Goal: Task Accomplishment & Management: Use online tool/utility

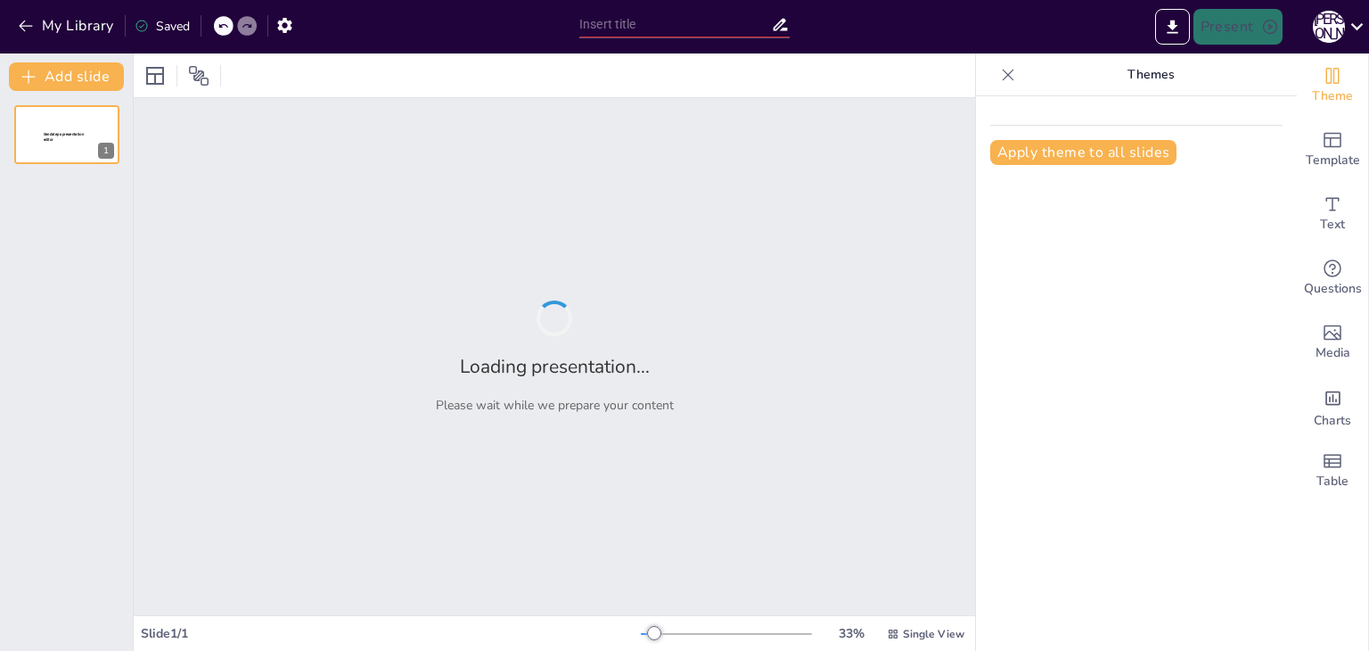
type input "Адаптація п'ятикласників до навчання: Україна починається з тебе"
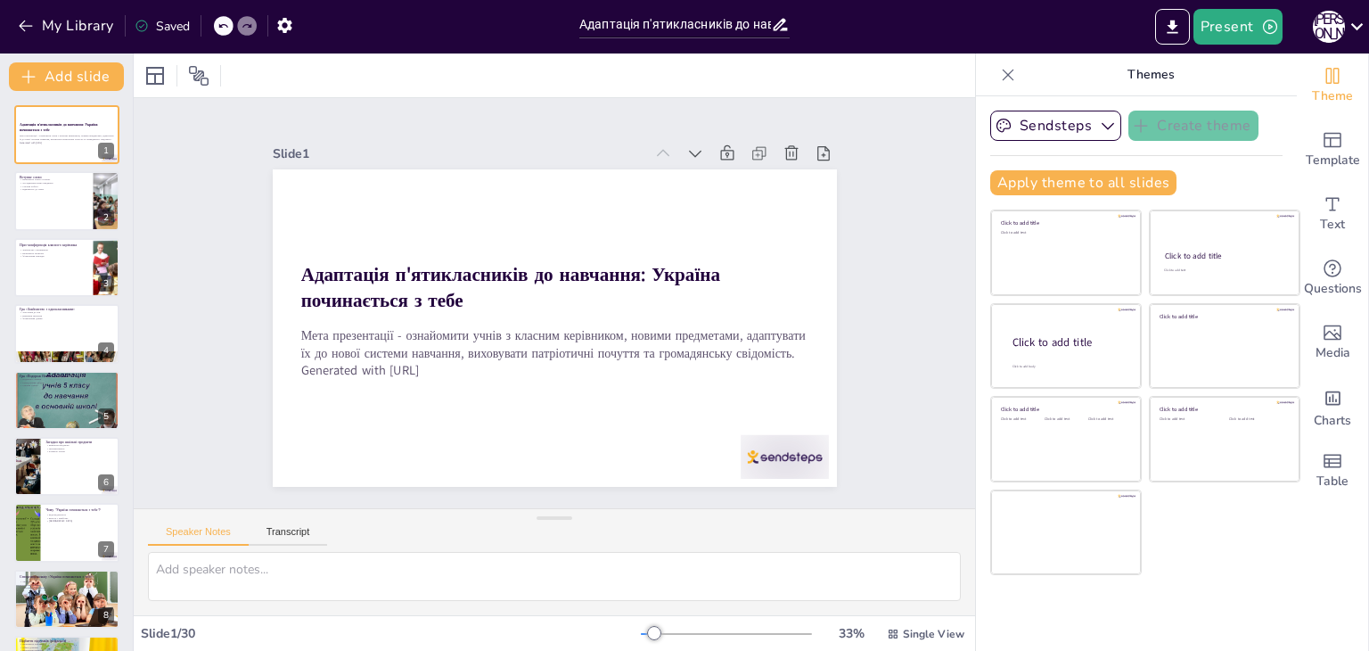
checkbox input "true"
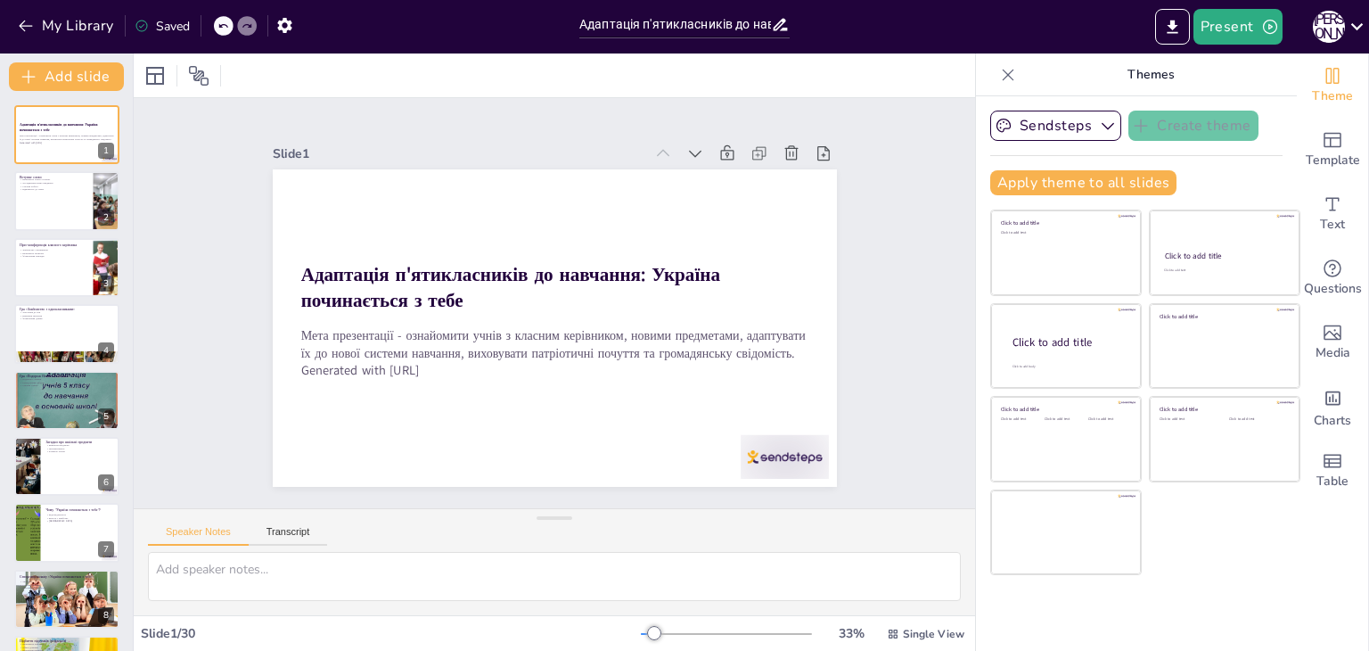
checkbox input "true"
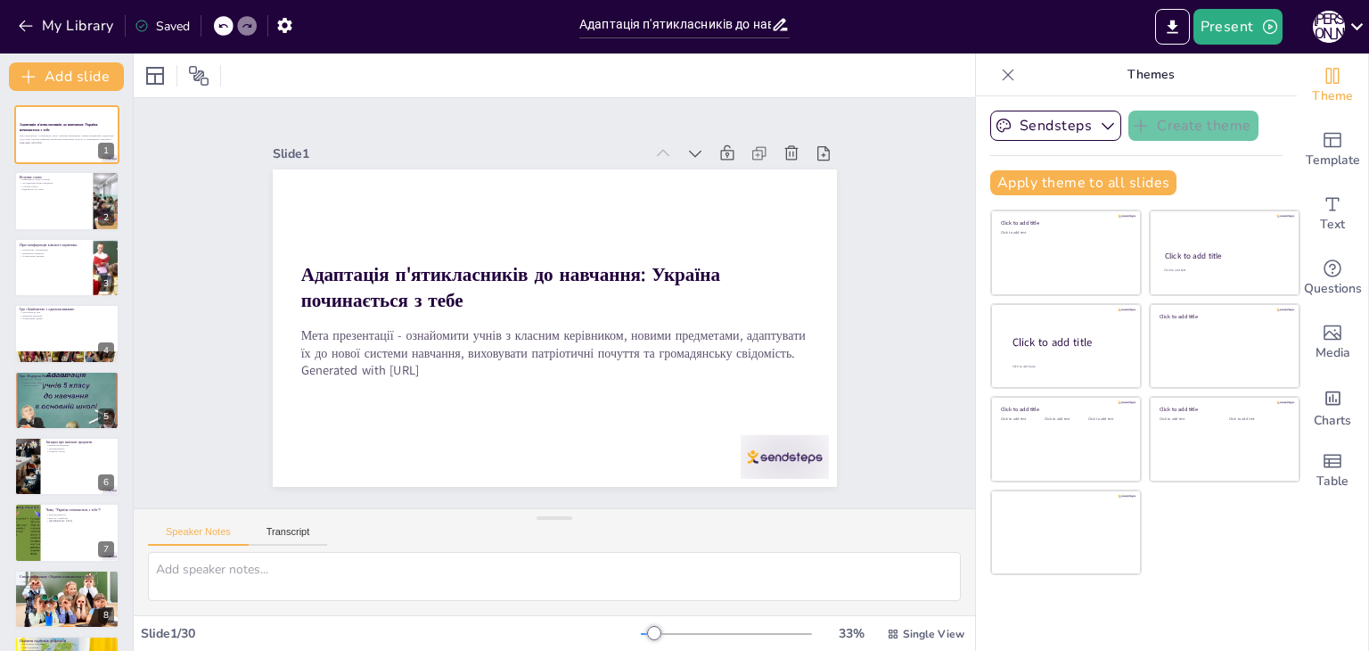
checkbox input "true"
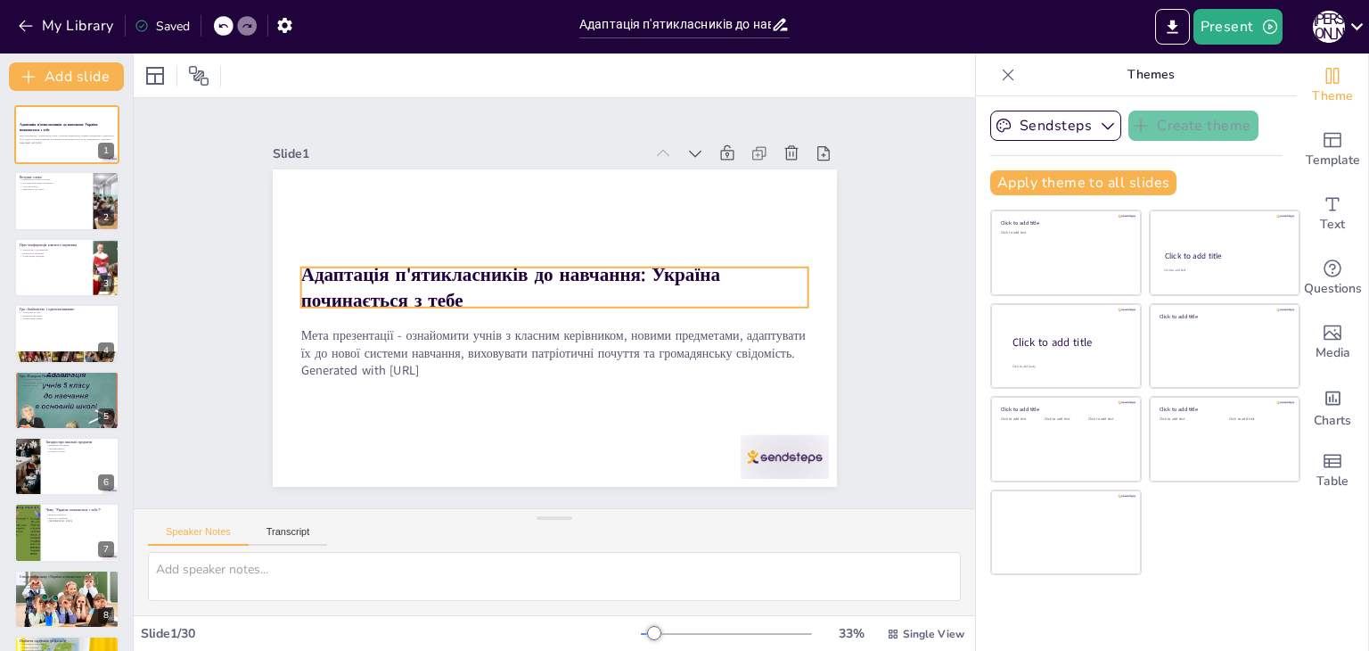
checkbox input "true"
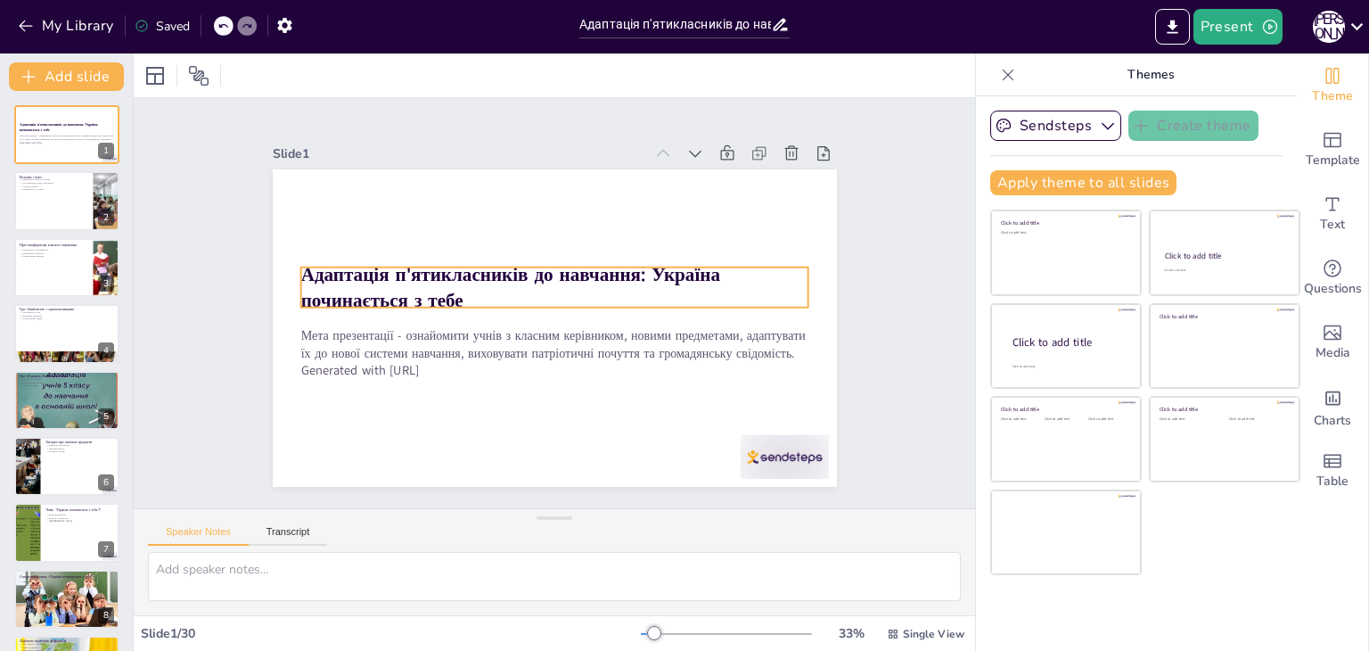
checkbox input "true"
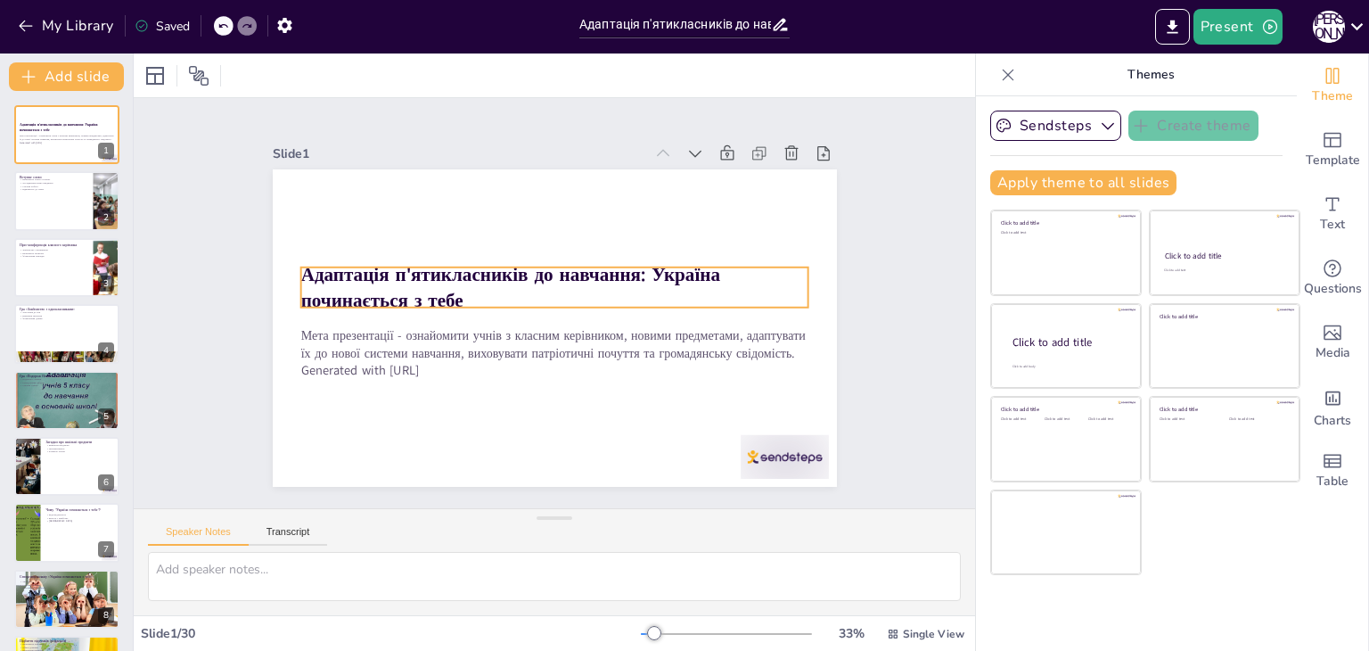
checkbox input "true"
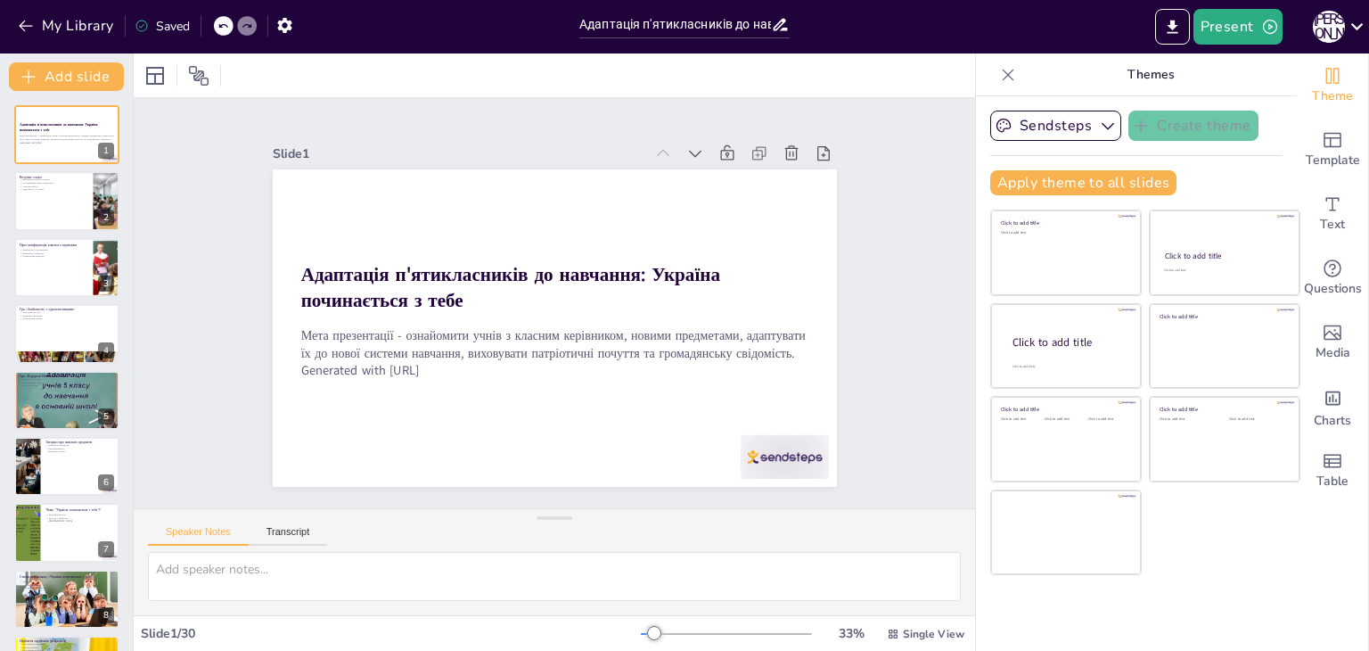
checkbox input "true"
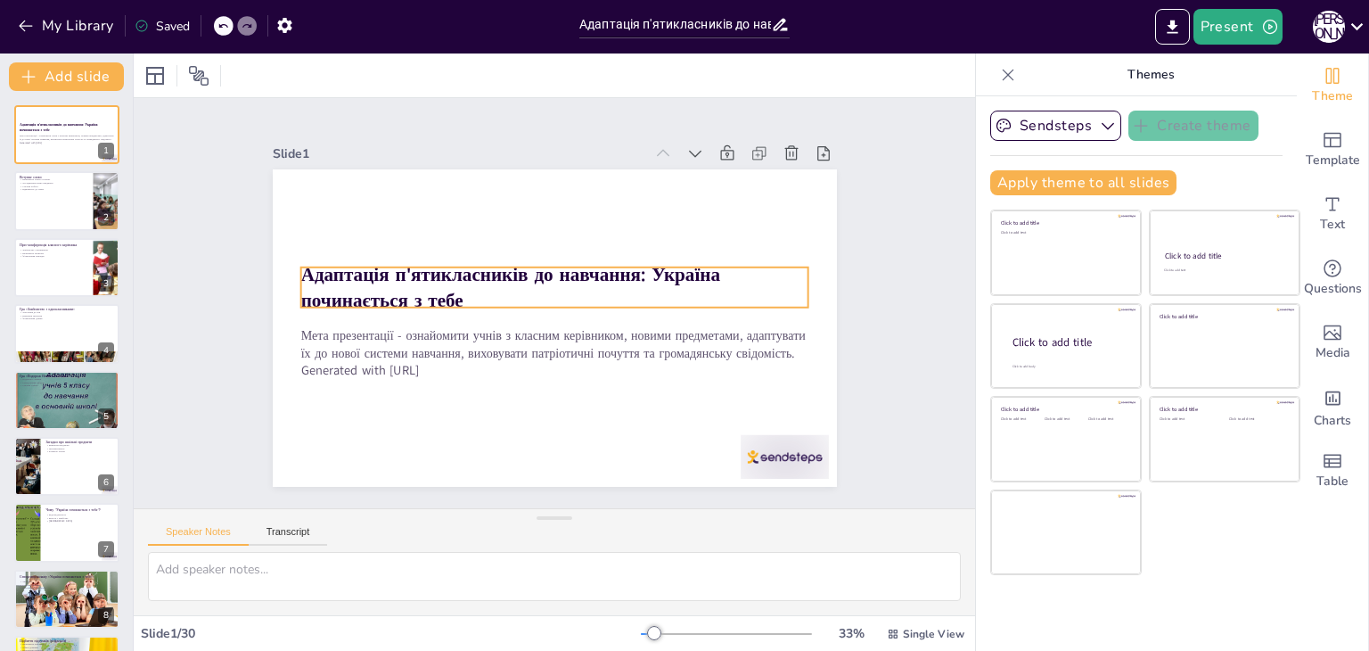
checkbox input "true"
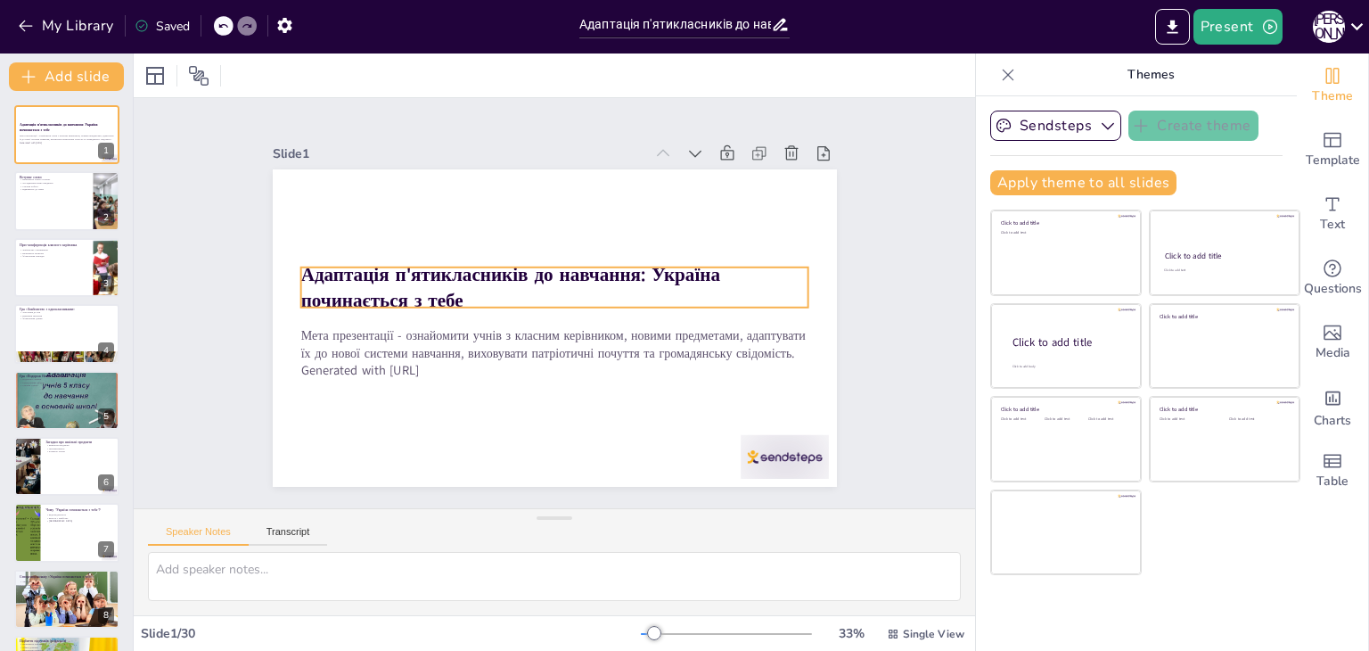
checkbox input "true"
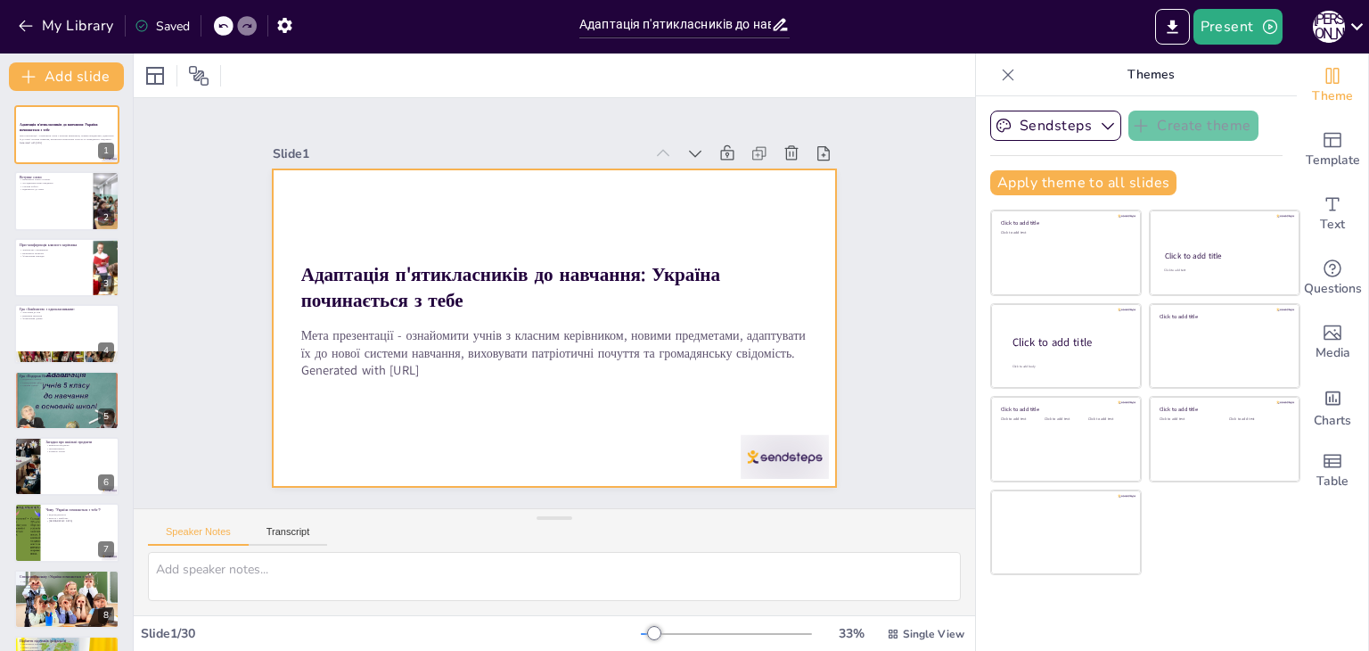
checkbox input "true"
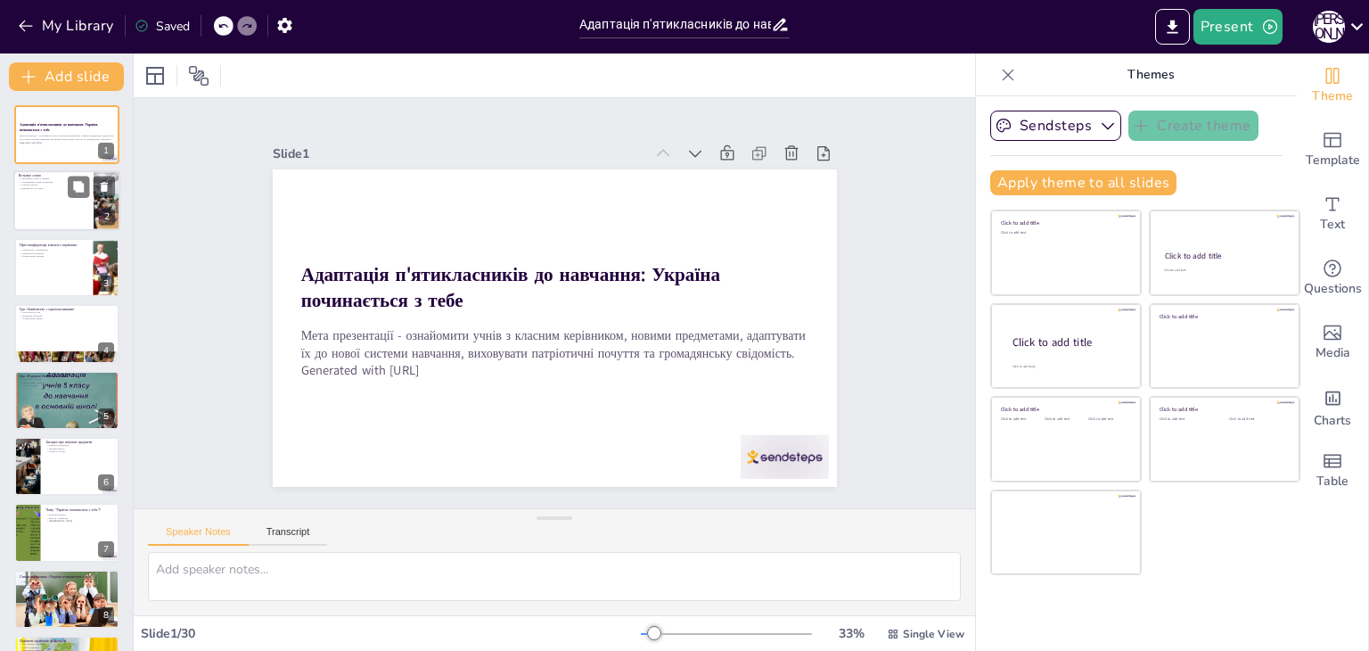
checkbox input "true"
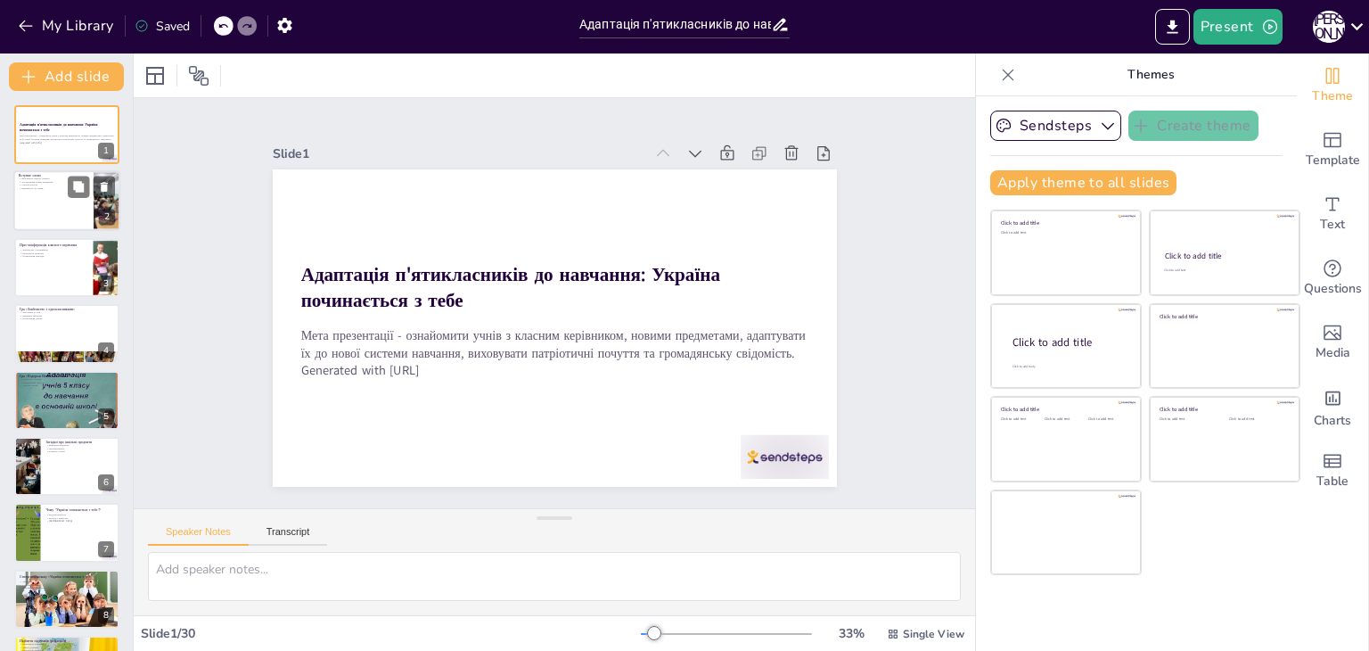
click at [36, 204] on div at bounding box center [66, 201] width 107 height 61
type textarea "Lor ipsumd s ametcons adi elitsed doei, temporin utl etdolore magna aliq e admi…"
checkbox input "true"
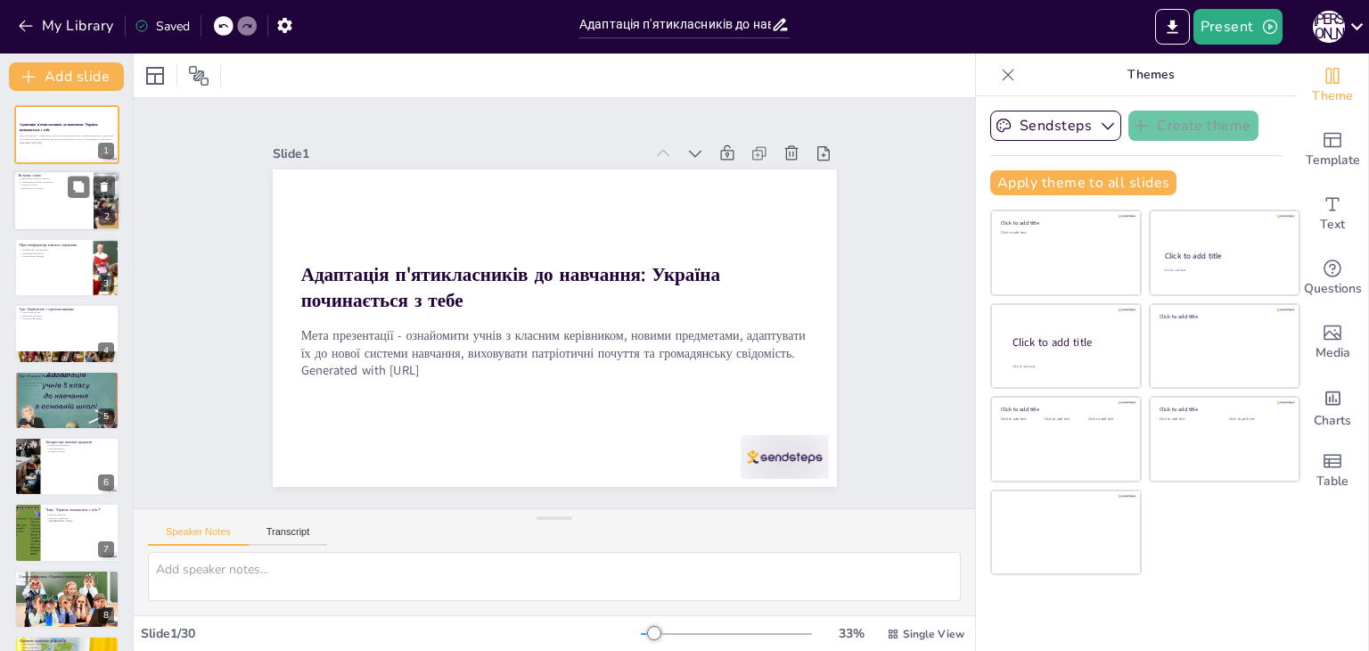
checkbox input "true"
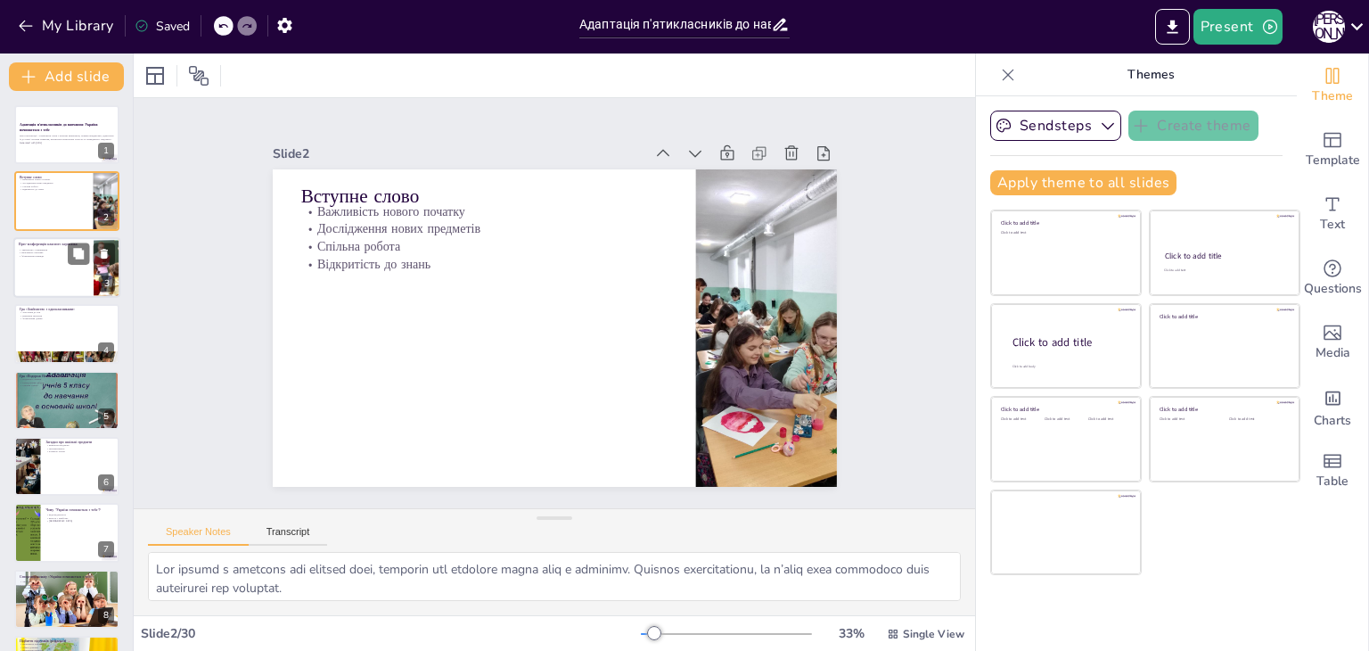
checkbox input "true"
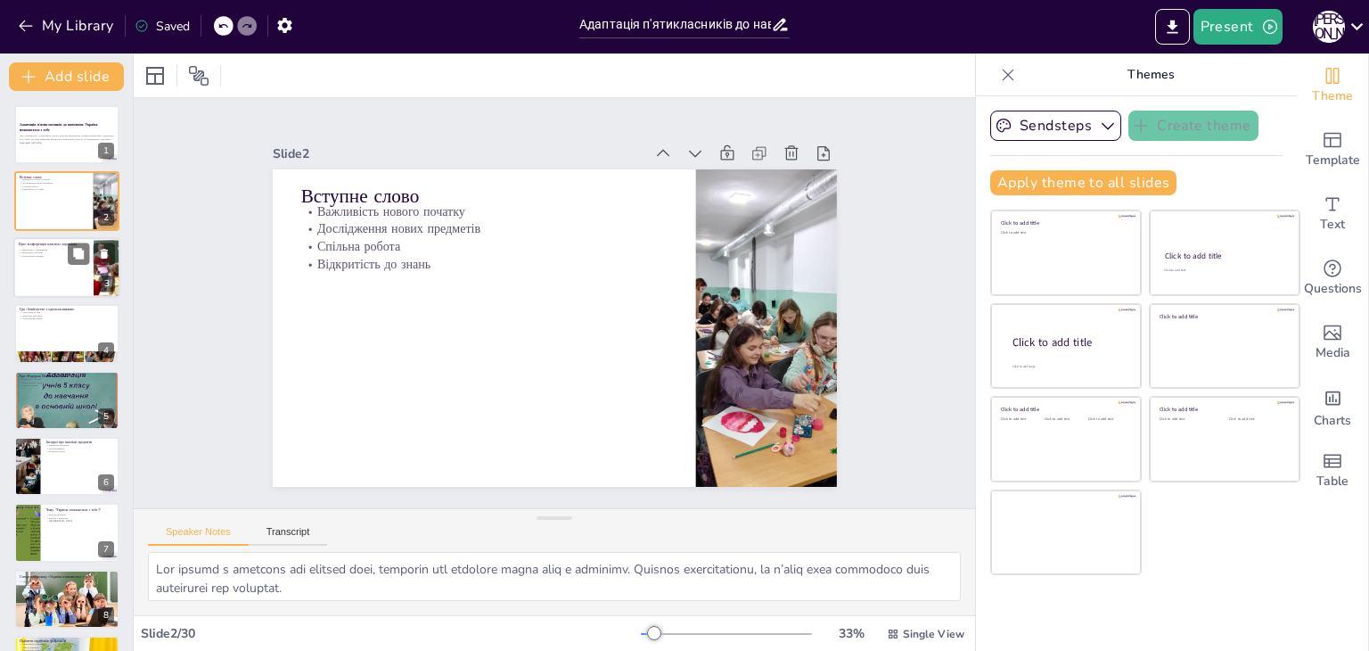
checkbox input "true"
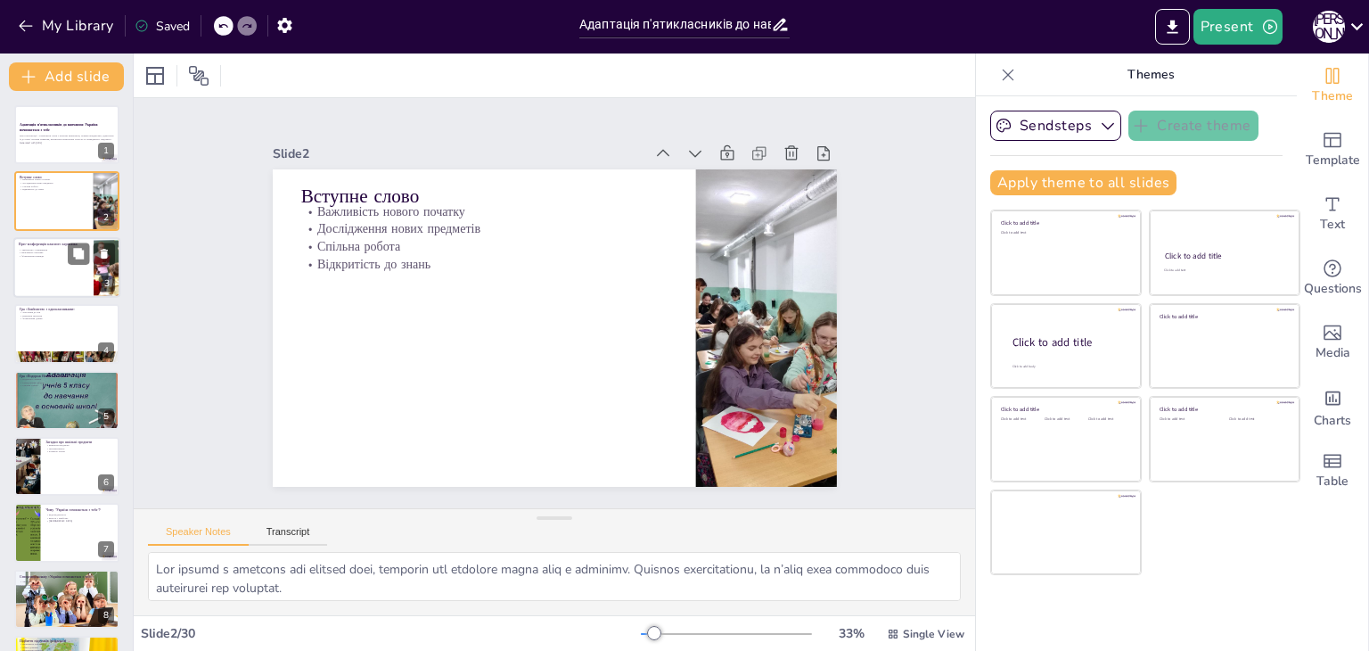
checkbox input "true"
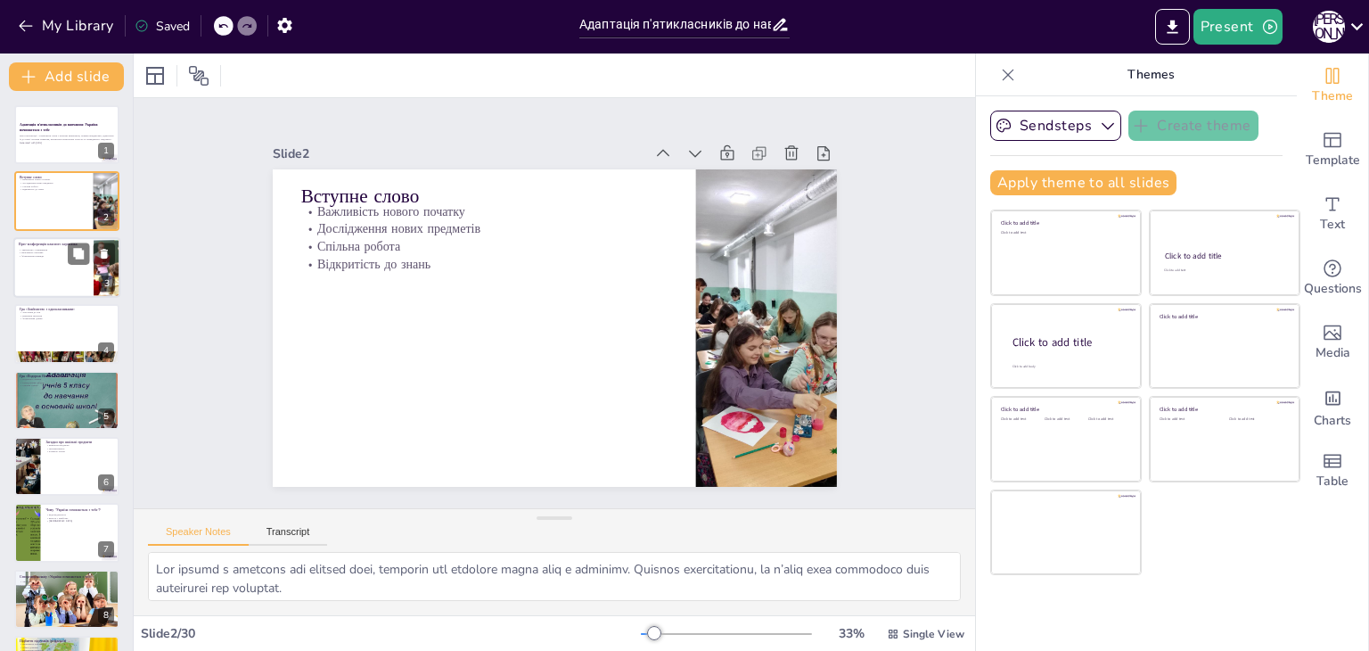
checkbox input "true"
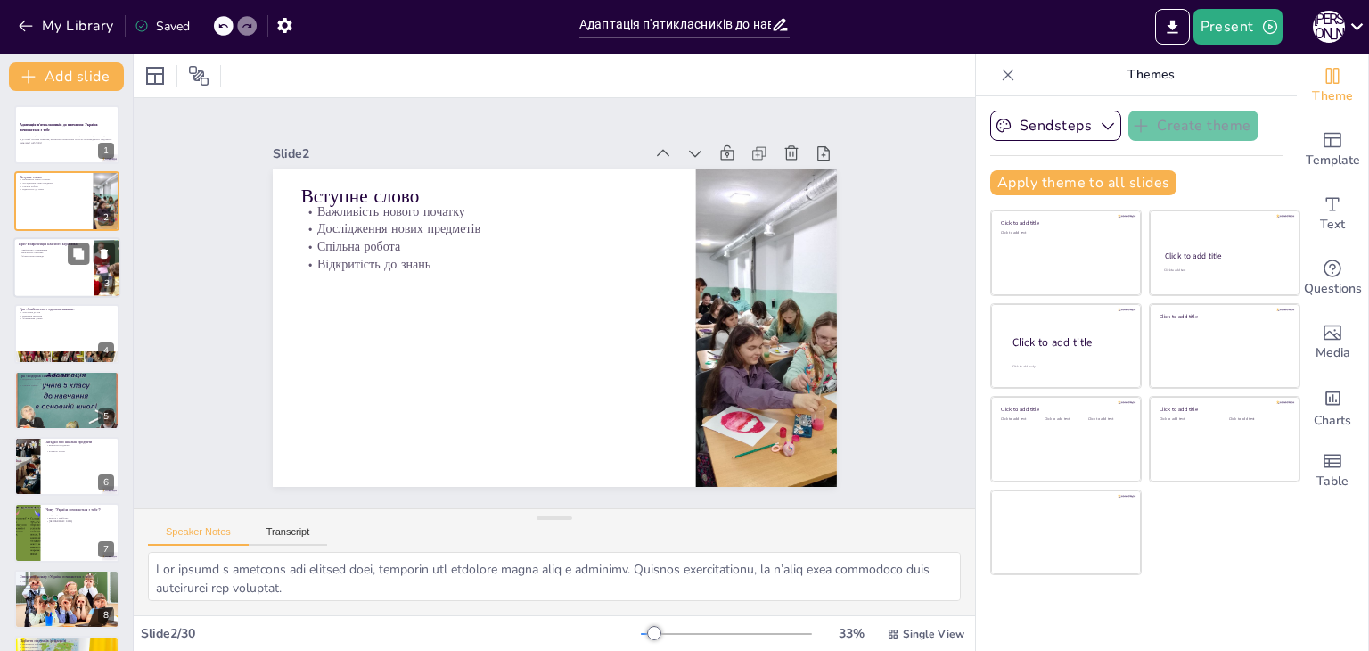
checkbox input "true"
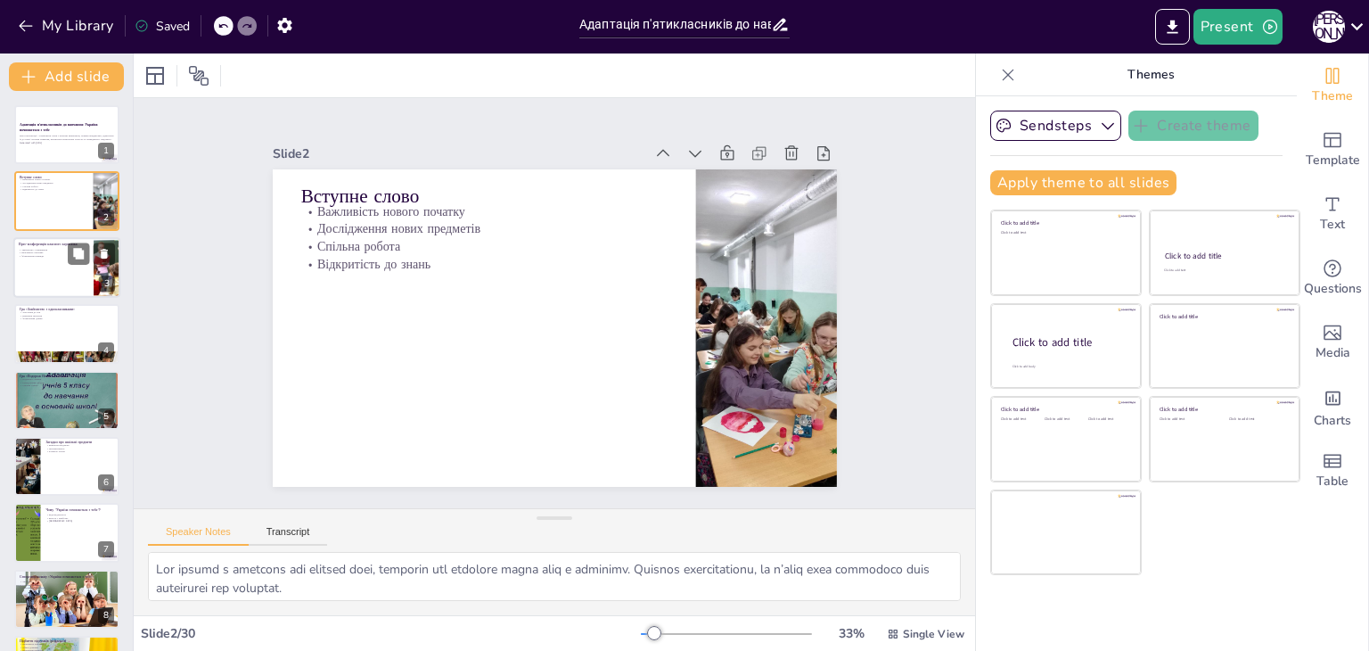
click at [47, 259] on div at bounding box center [66, 267] width 107 height 61
type textarea "Знайомство з класним керівником є важливим етапом у навчальному процесі. Це доп…"
checkbox input "true"
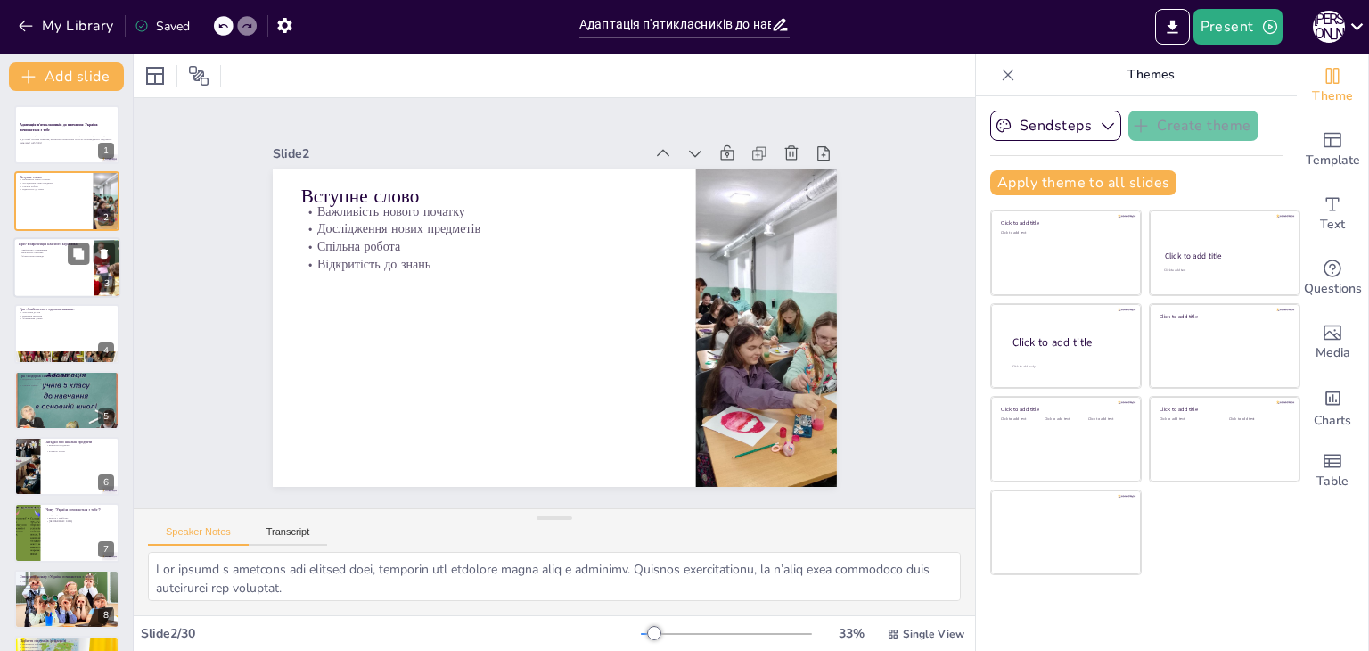
checkbox input "true"
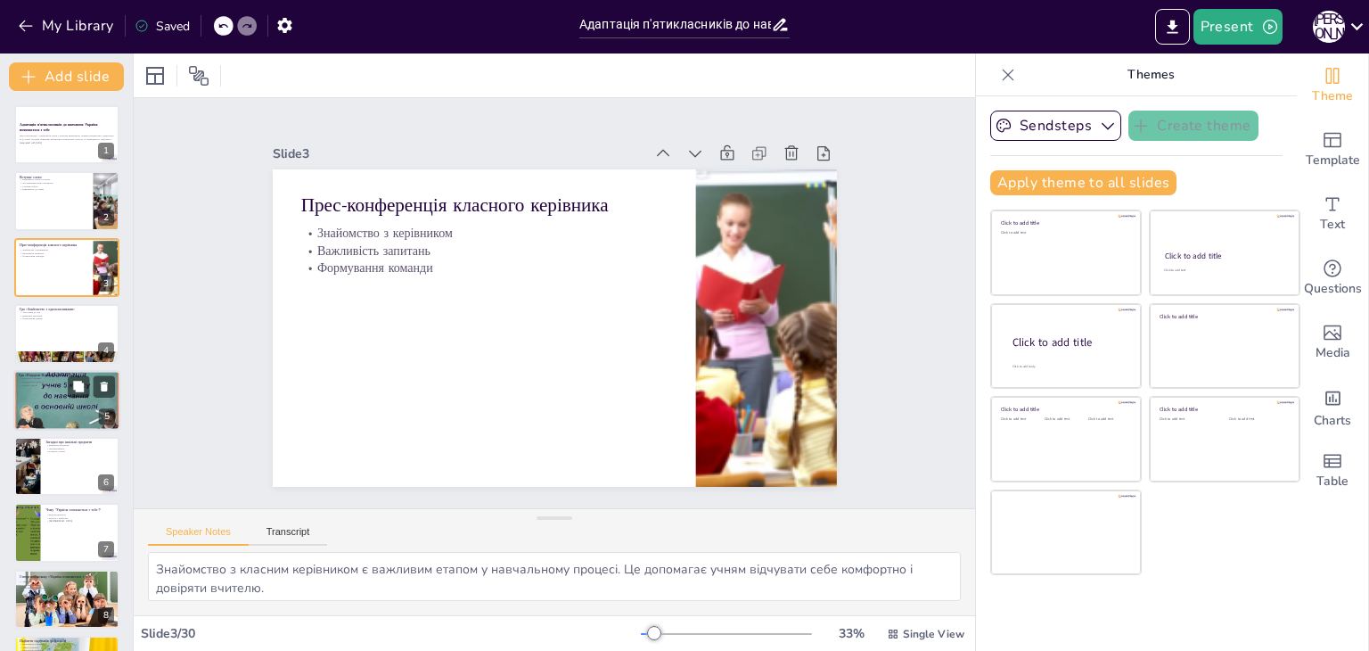
checkbox input "true"
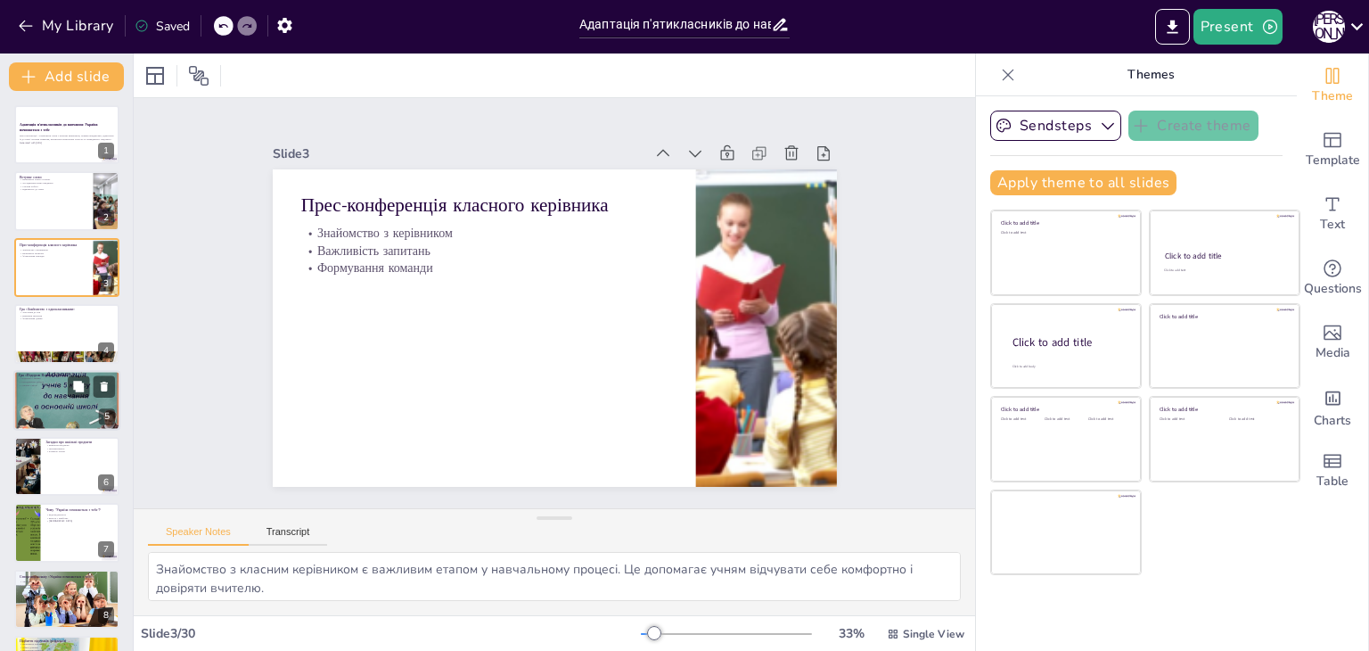
checkbox input "true"
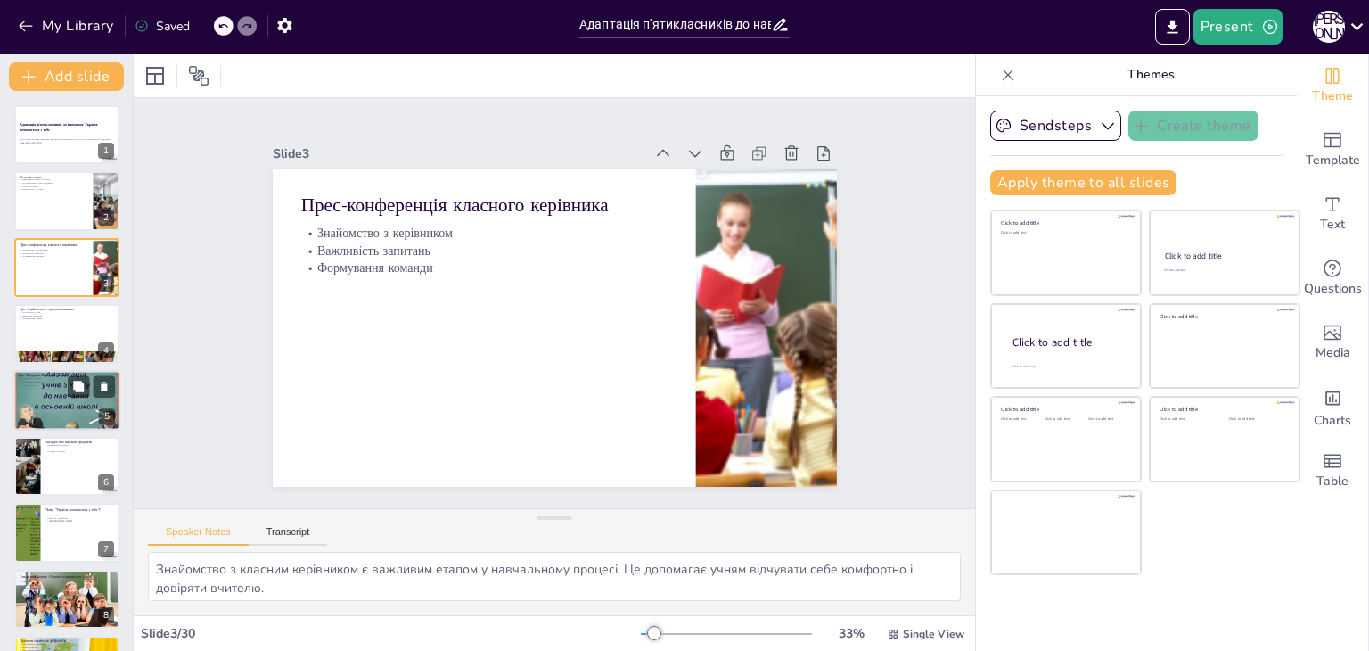
checkbox input "true"
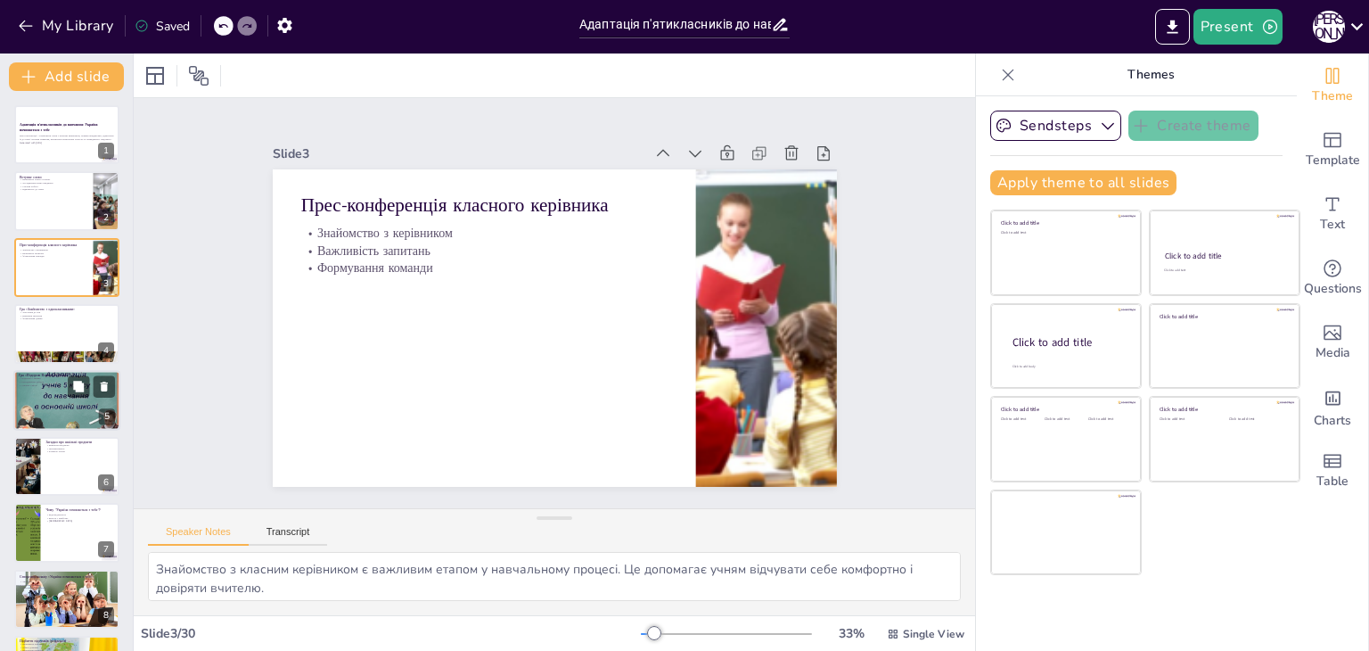
checkbox input "true"
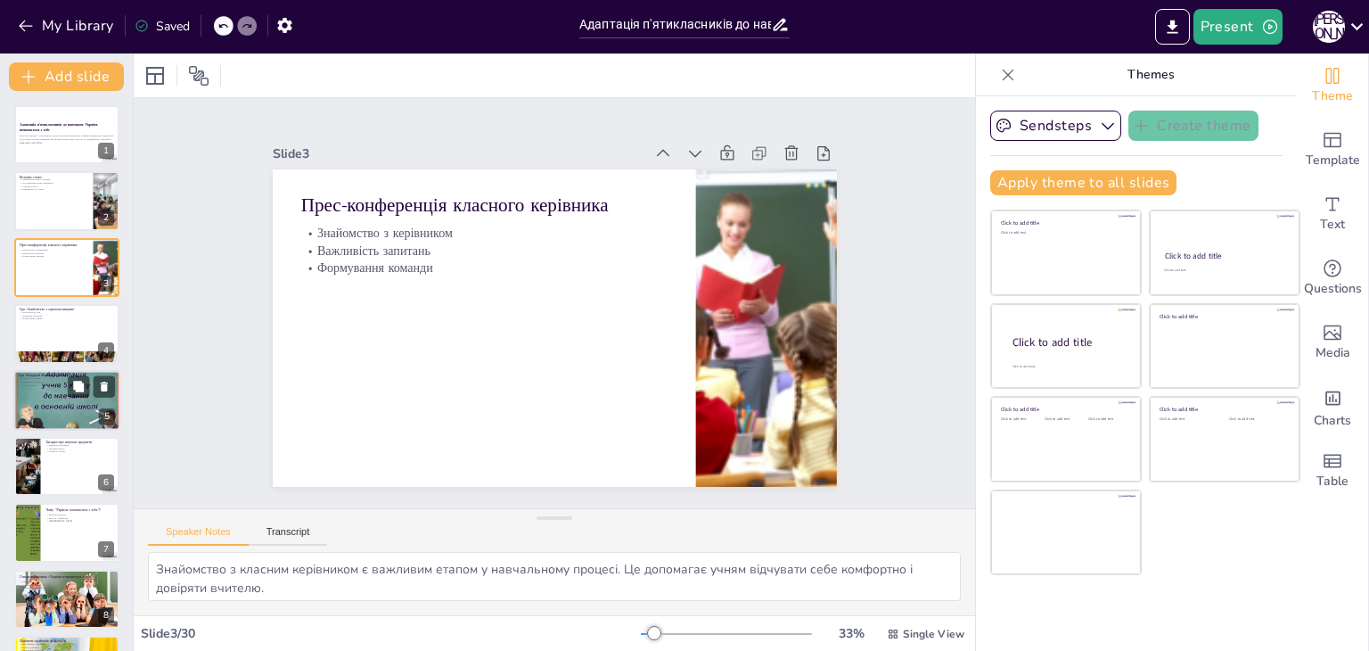
click at [68, 382] on div at bounding box center [91, 385] width 47 height 21
type textarea "Подорож у знання є цікавим способом навчання. Це спонукає учнів до активної уча…"
checkbox input "true"
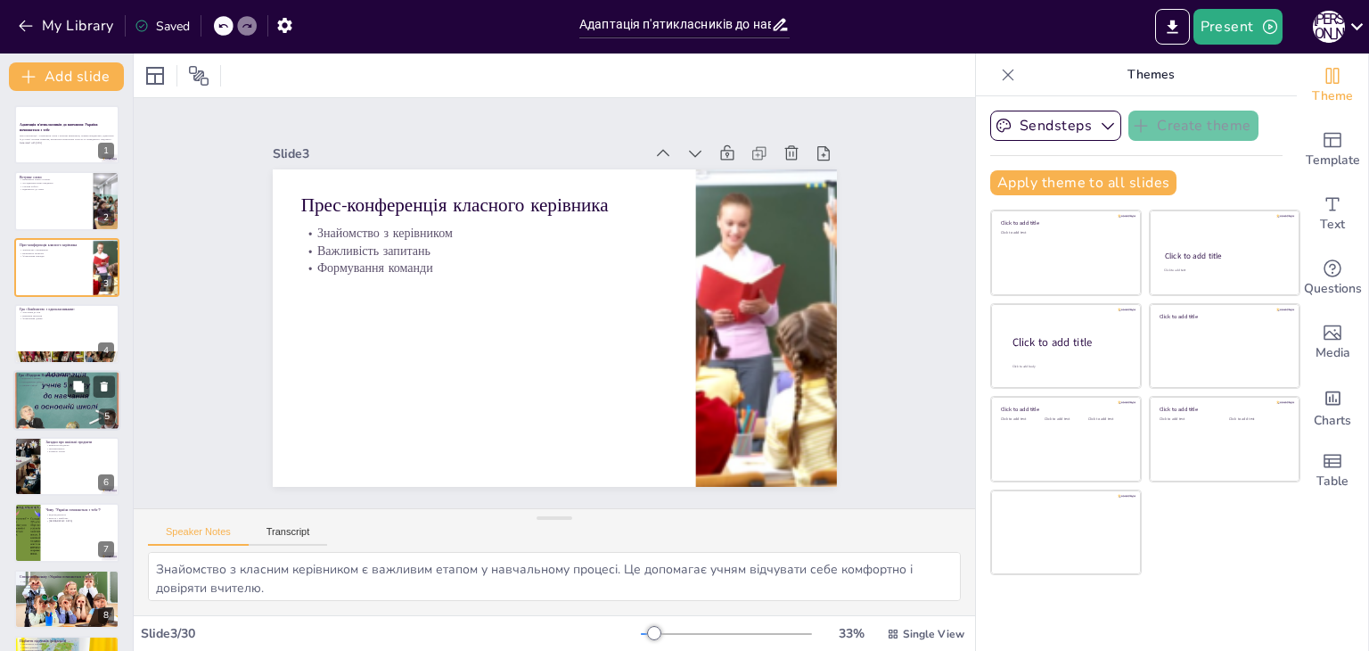
checkbox input "true"
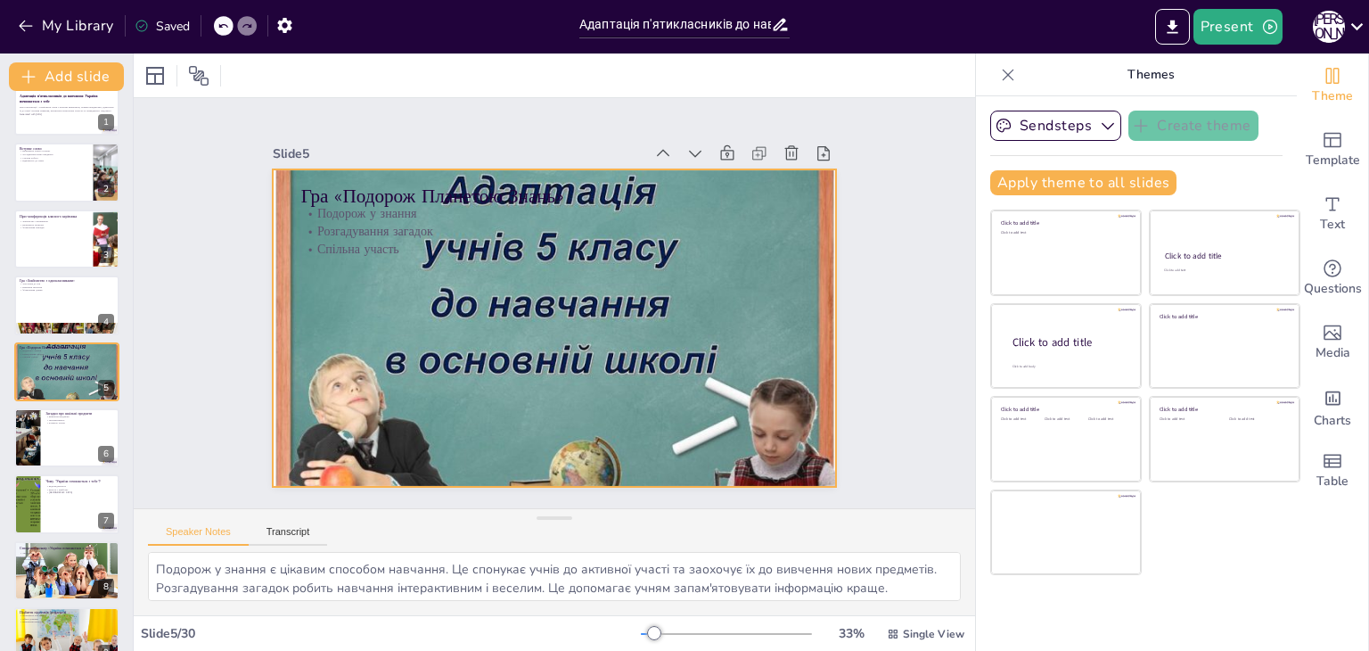
checkbox input "true"
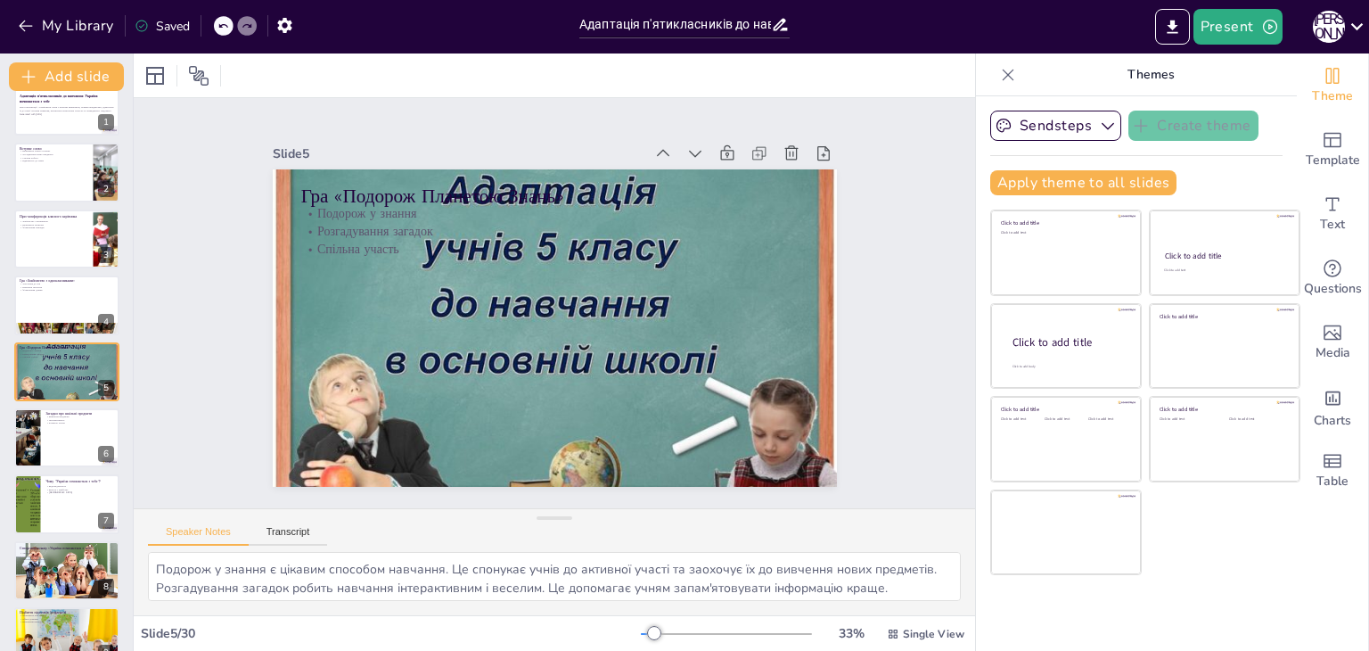
checkbox input "true"
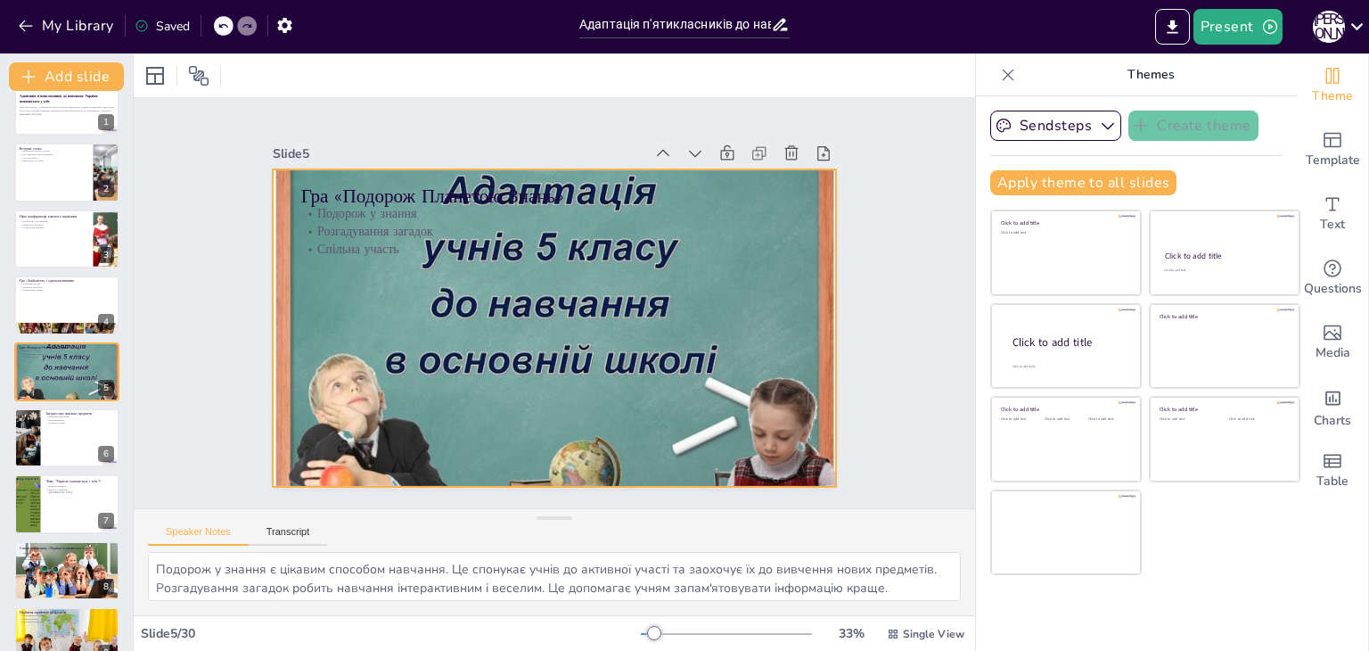
checkbox input "true"
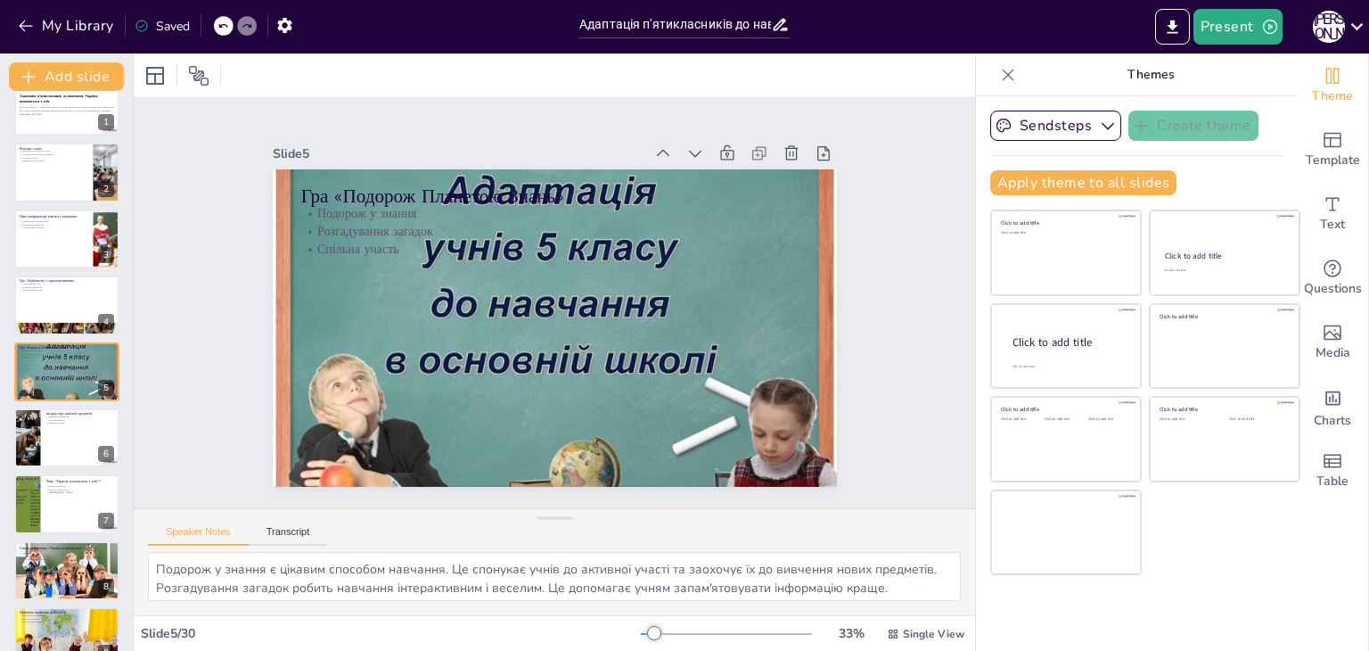
checkbox input "true"
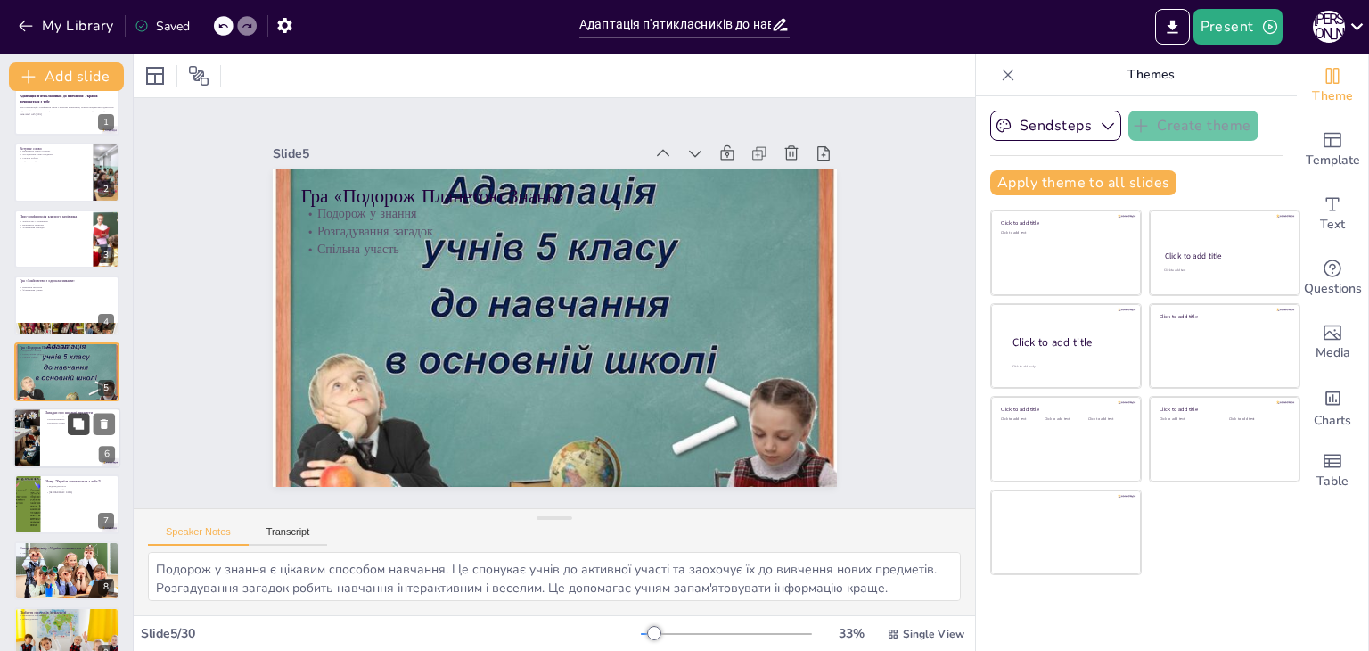
checkbox input "true"
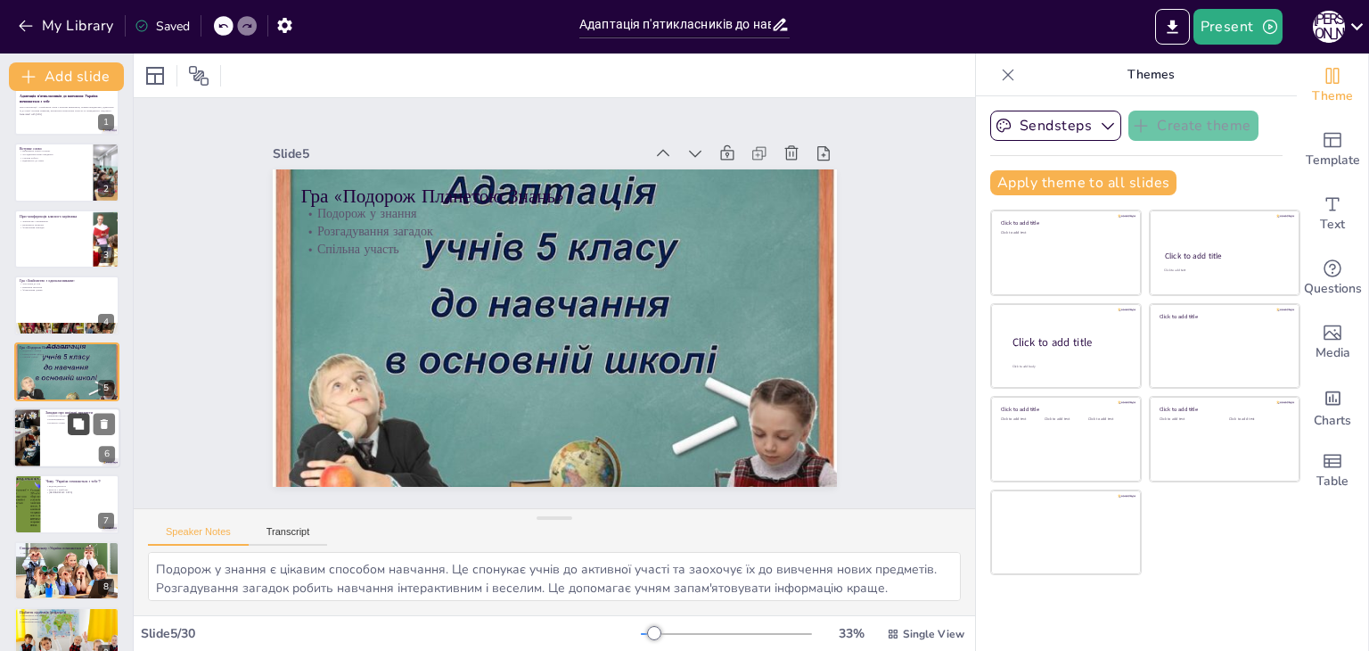
checkbox input "true"
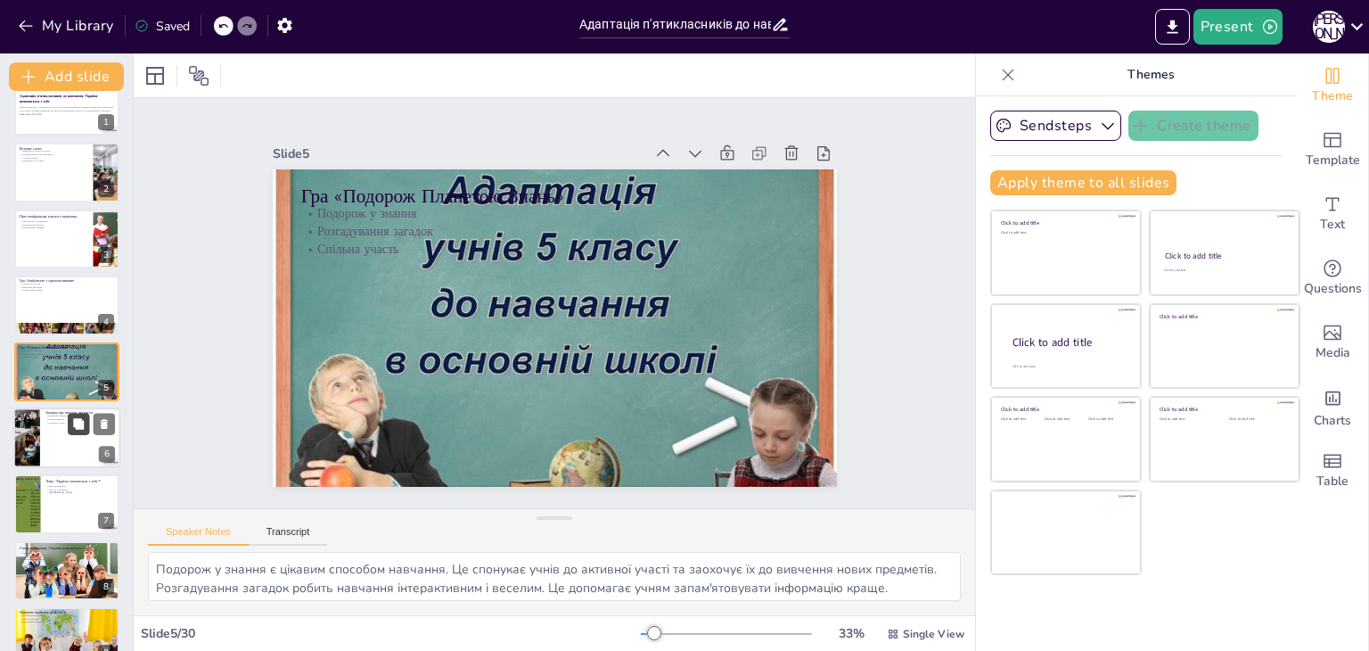
checkbox input "true"
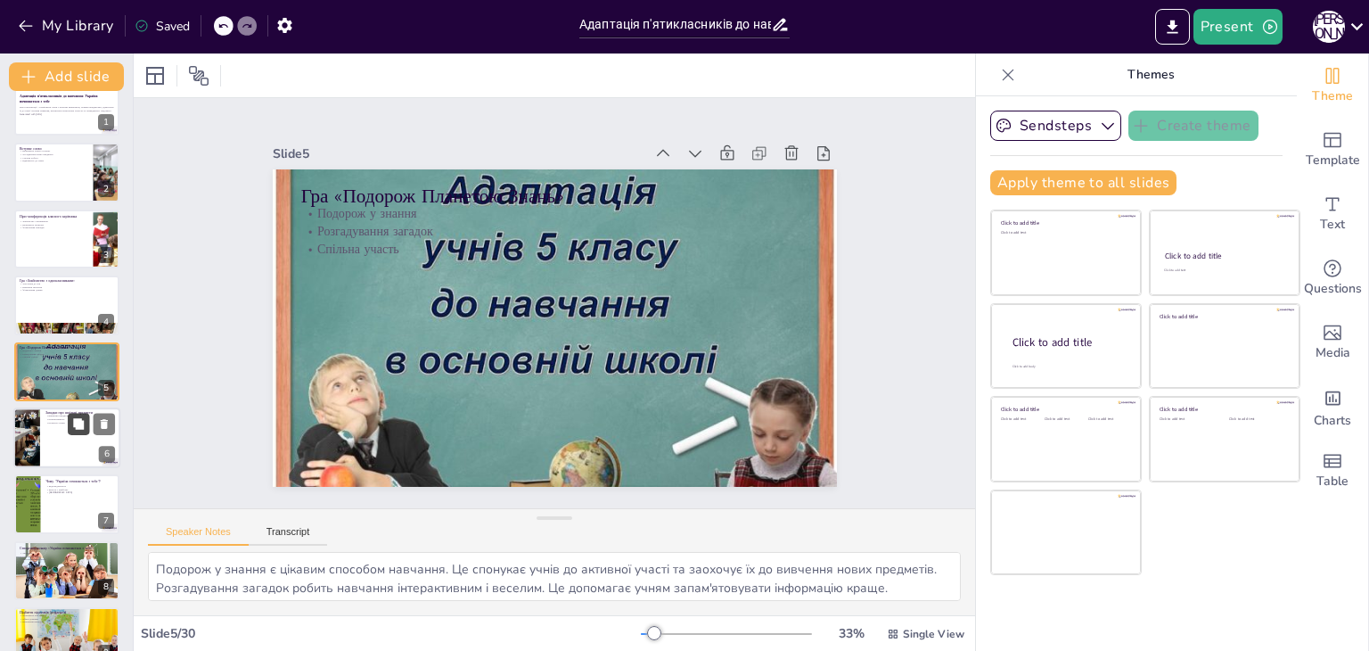
click at [84, 418] on icon at bounding box center [78, 423] width 12 height 12
type textarea "Вивчення предметів через загадки робить процес навчання більш захоплюючим. Це д…"
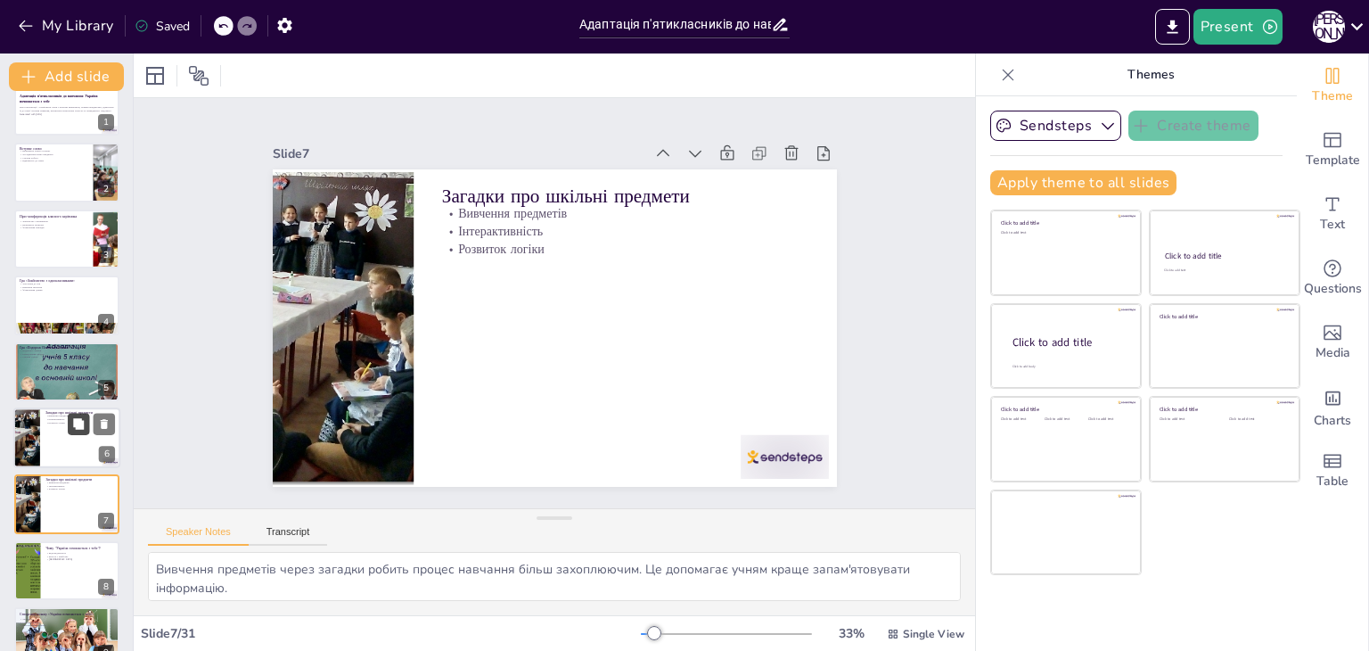
checkbox input "true"
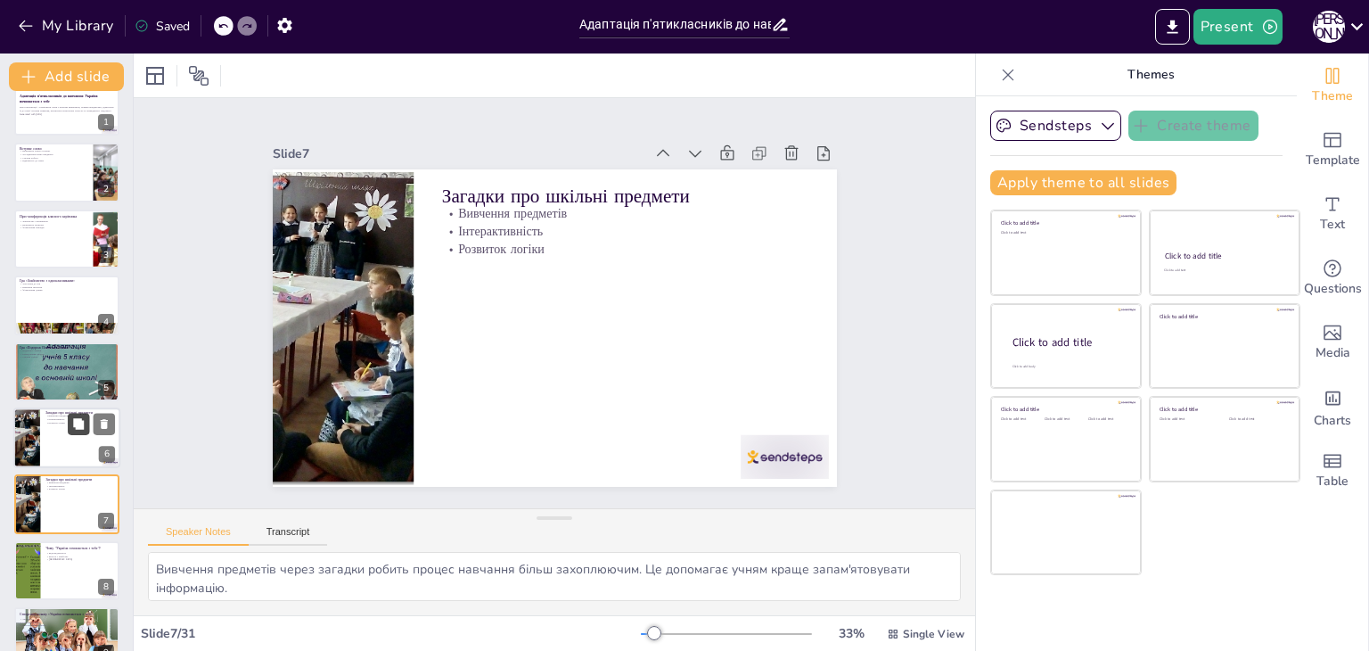
scroll to position [161, 0]
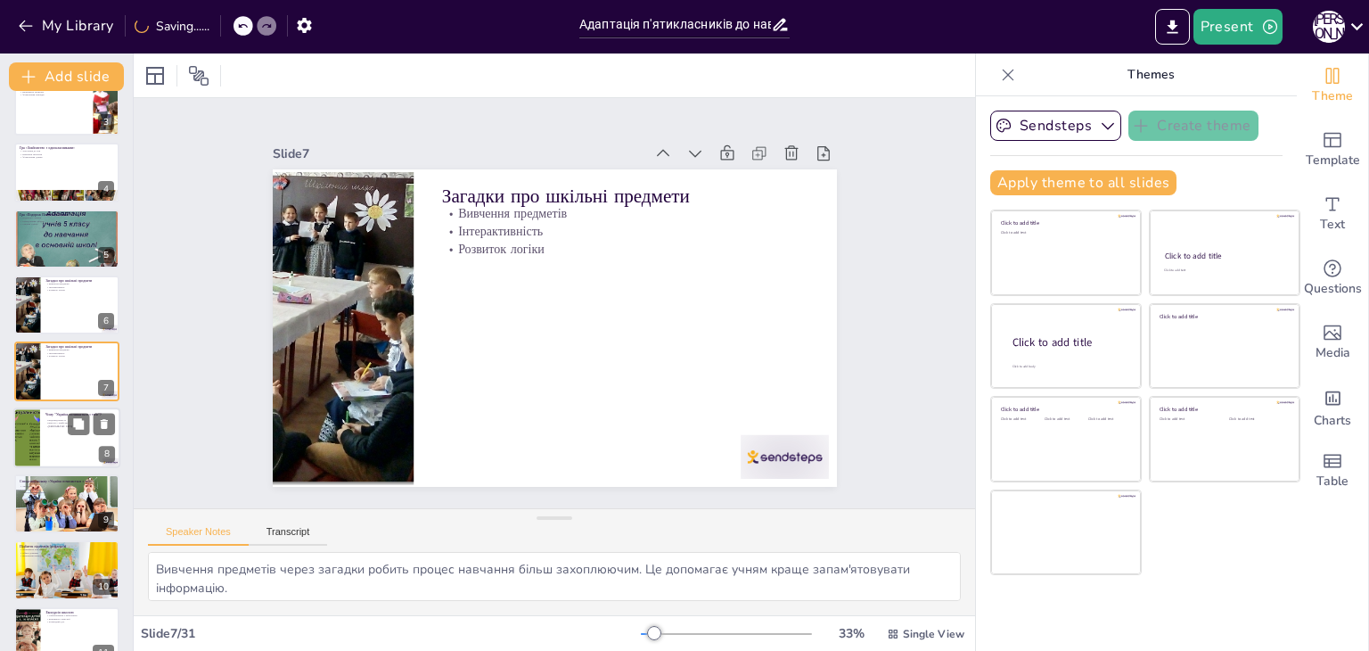
checkbox input "true"
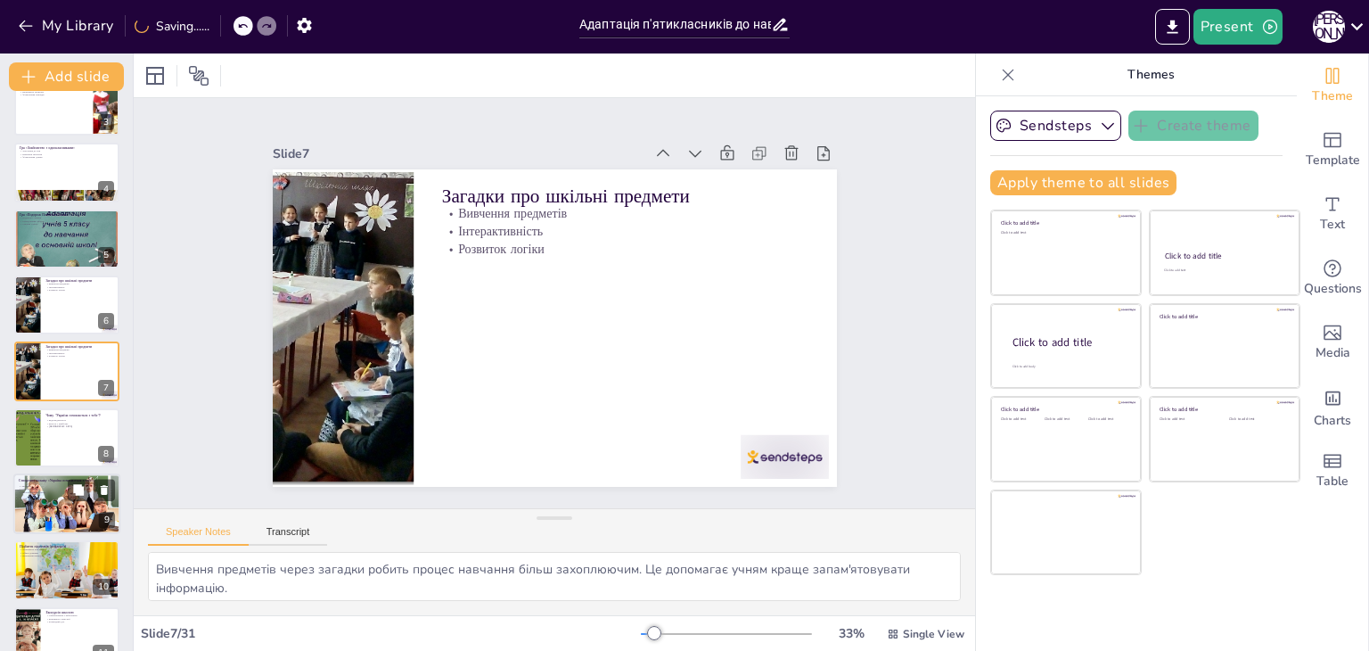
checkbox input "true"
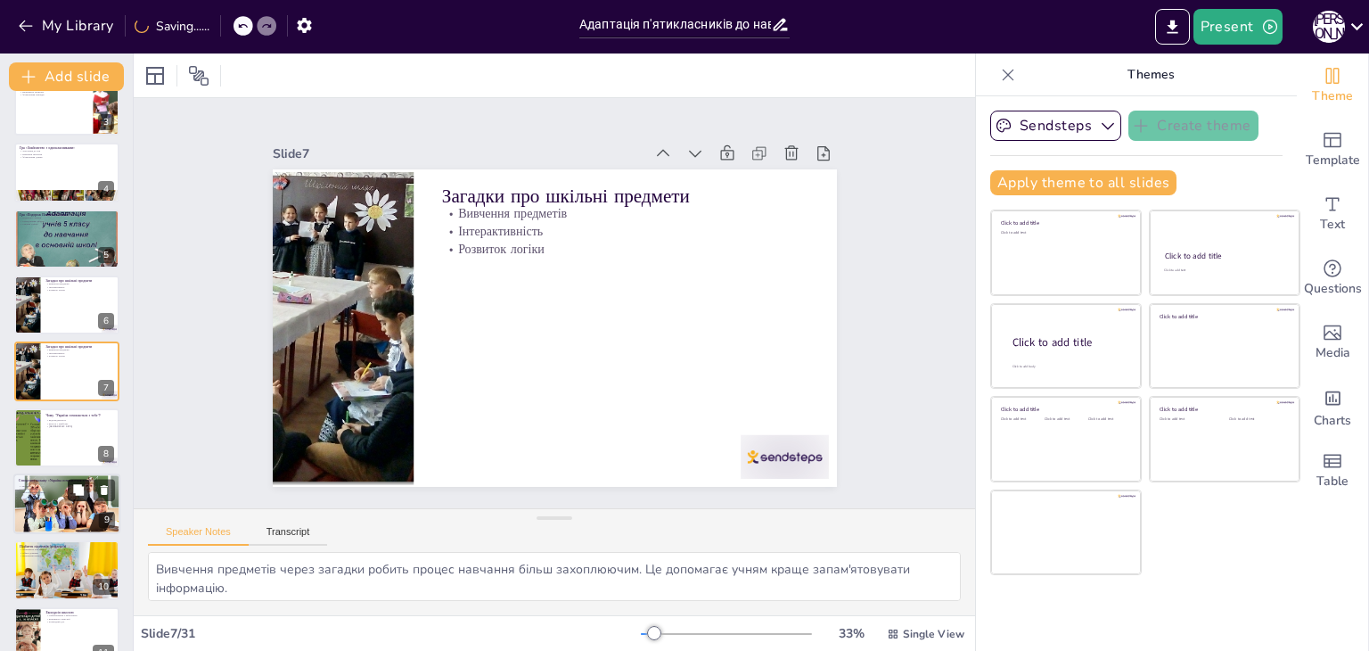
checkbox input "true"
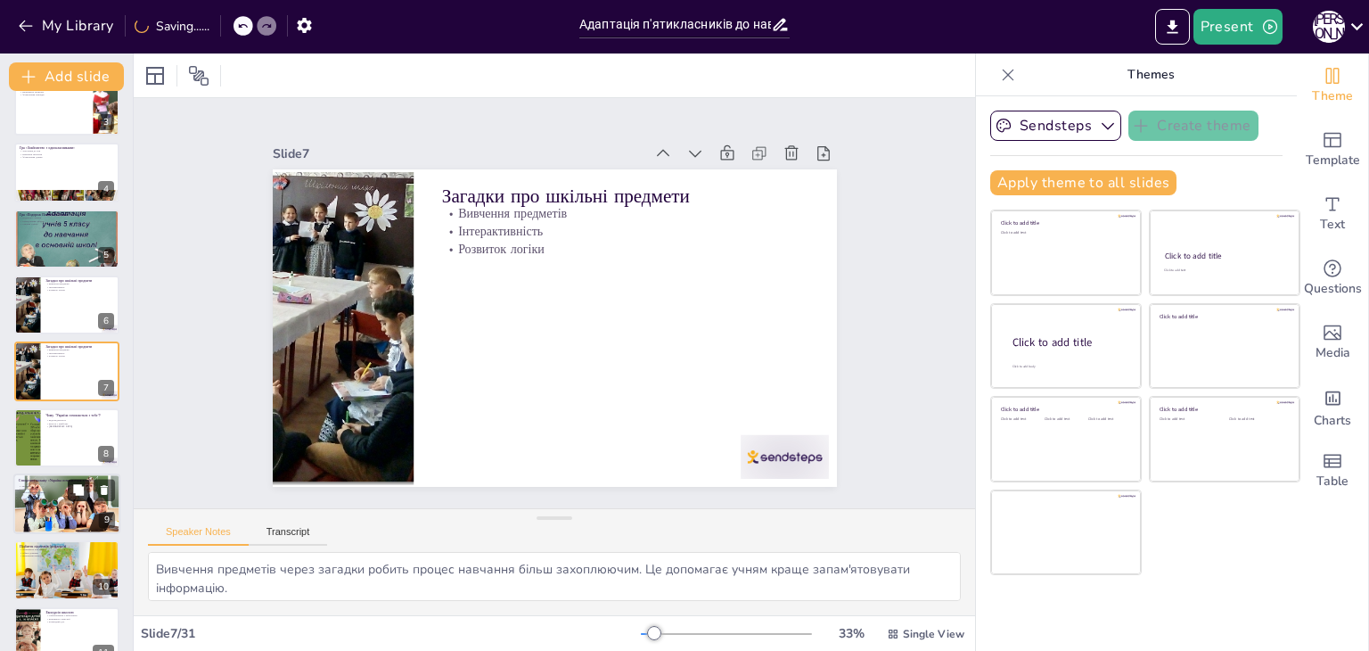
checkbox input "true"
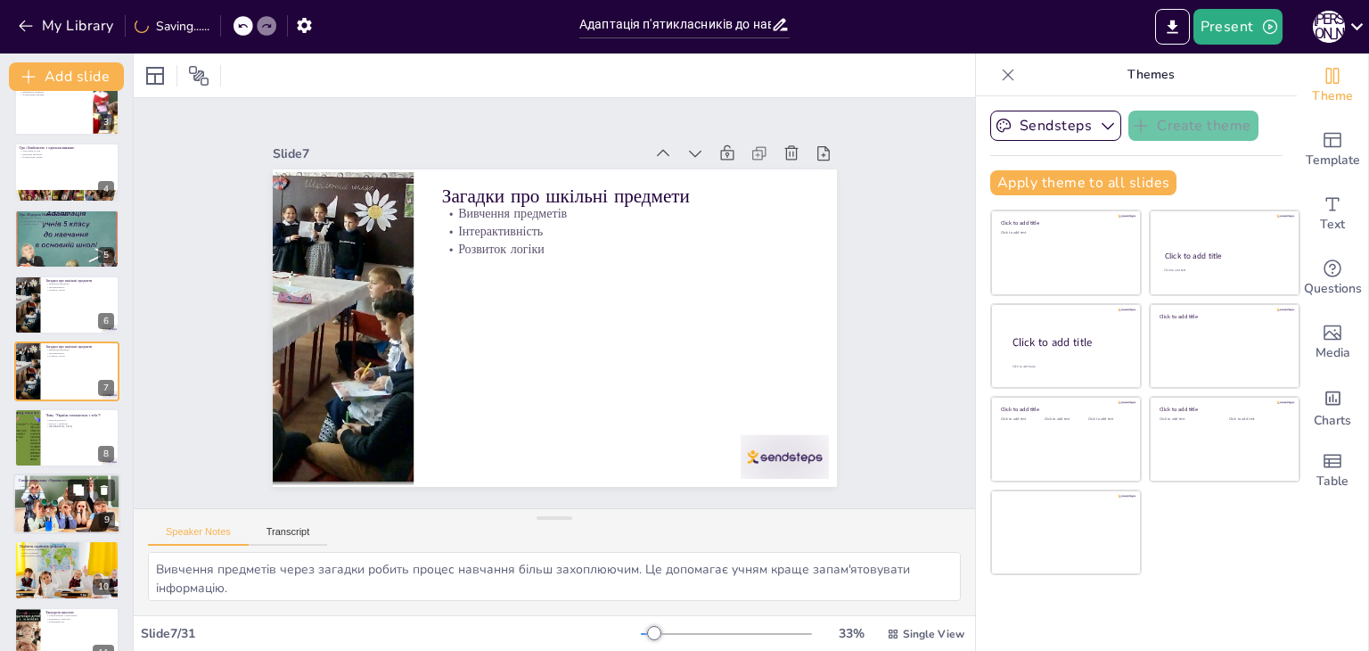
click at [71, 486] on button at bounding box center [78, 489] width 21 height 21
type textarea "Творчість є важливою для розвитку учнів. Створення колажу дозволяє їм виразити …"
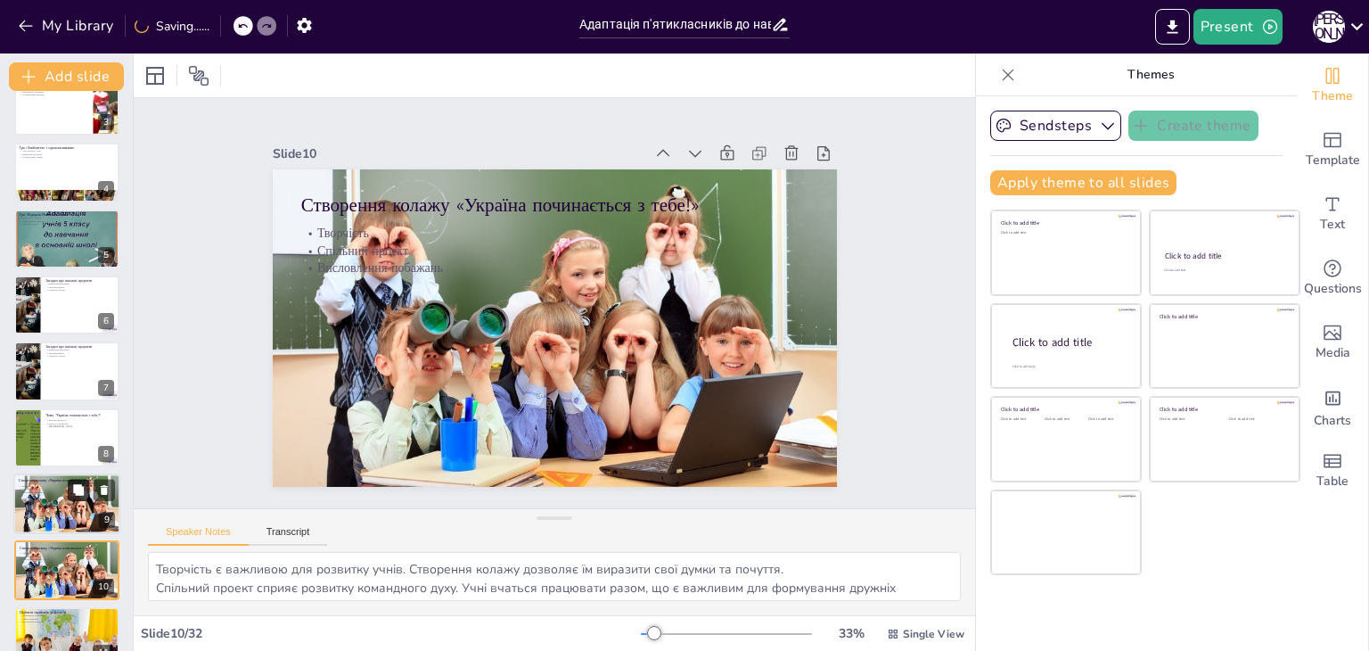
checkbox input "true"
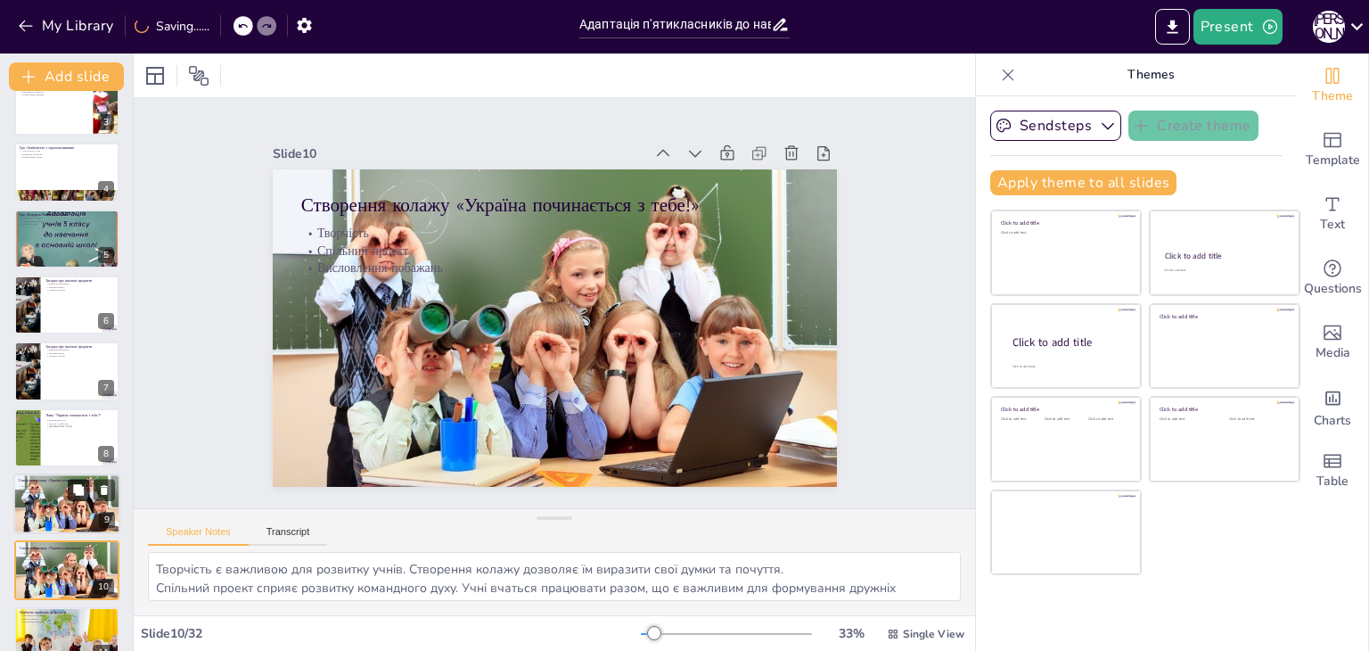
scroll to position [360, 0]
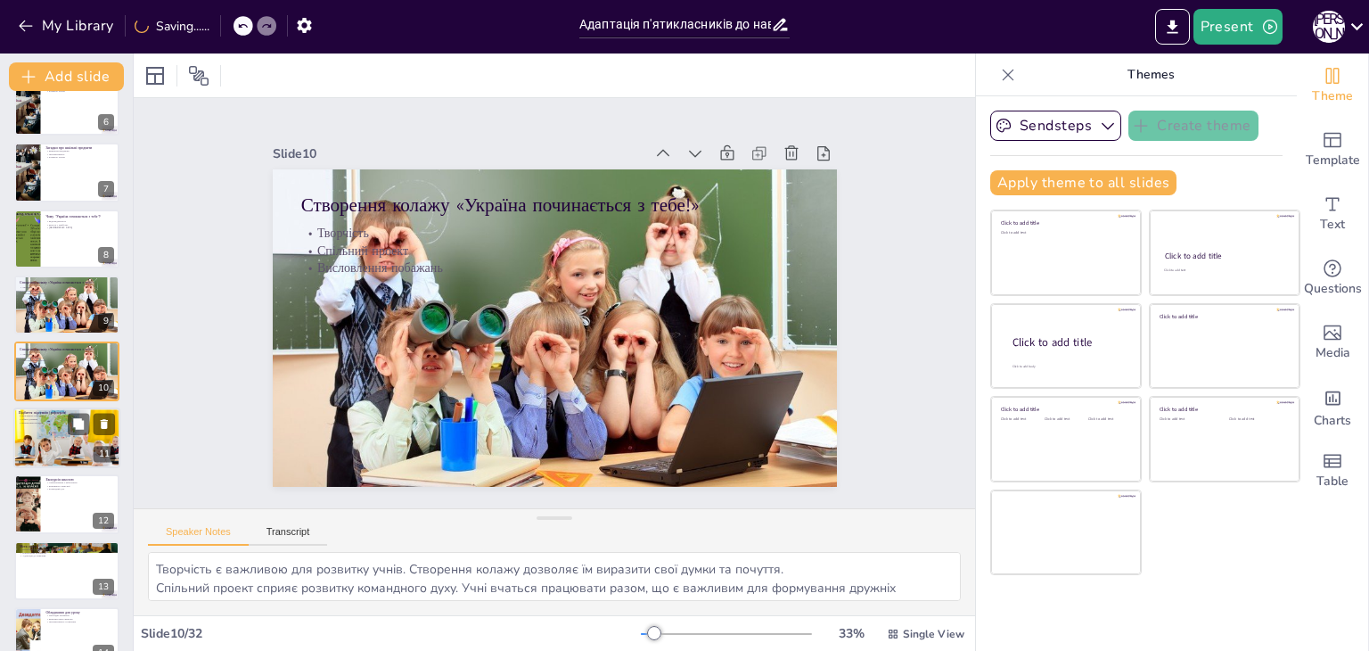
checkbox input "true"
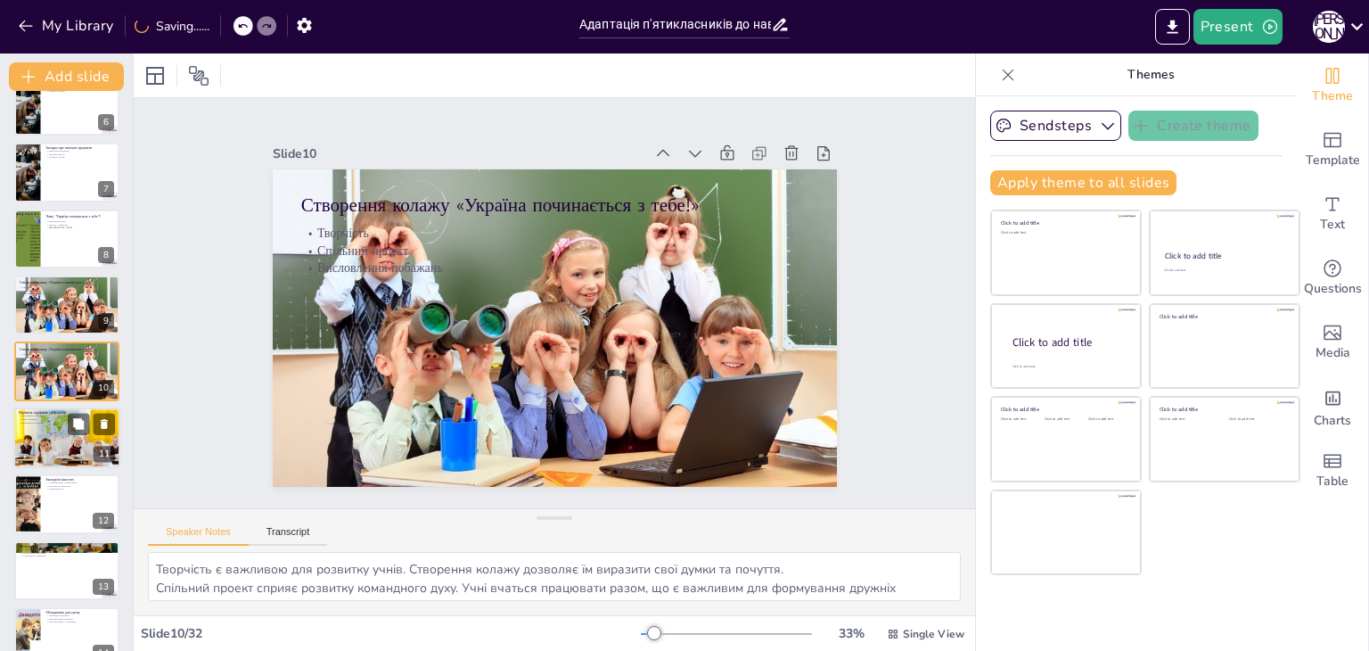
checkbox input "true"
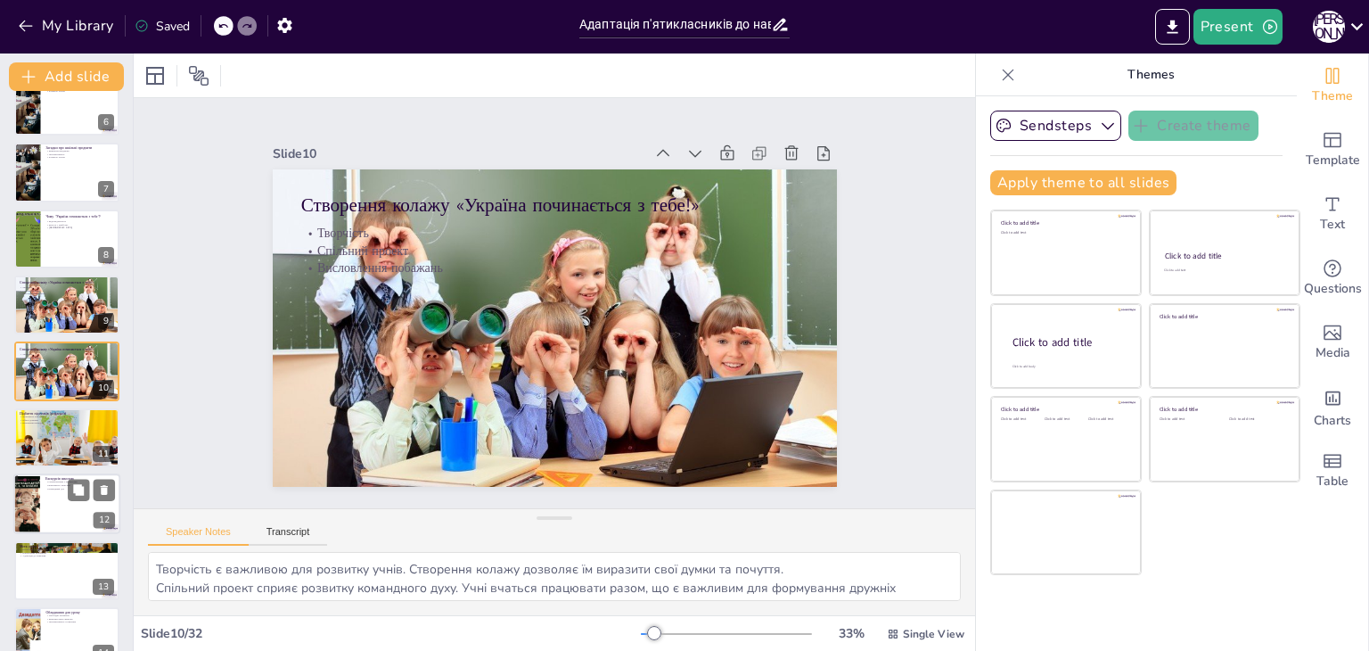
checkbox input "true"
click at [42, 522] on div at bounding box center [66, 503] width 107 height 61
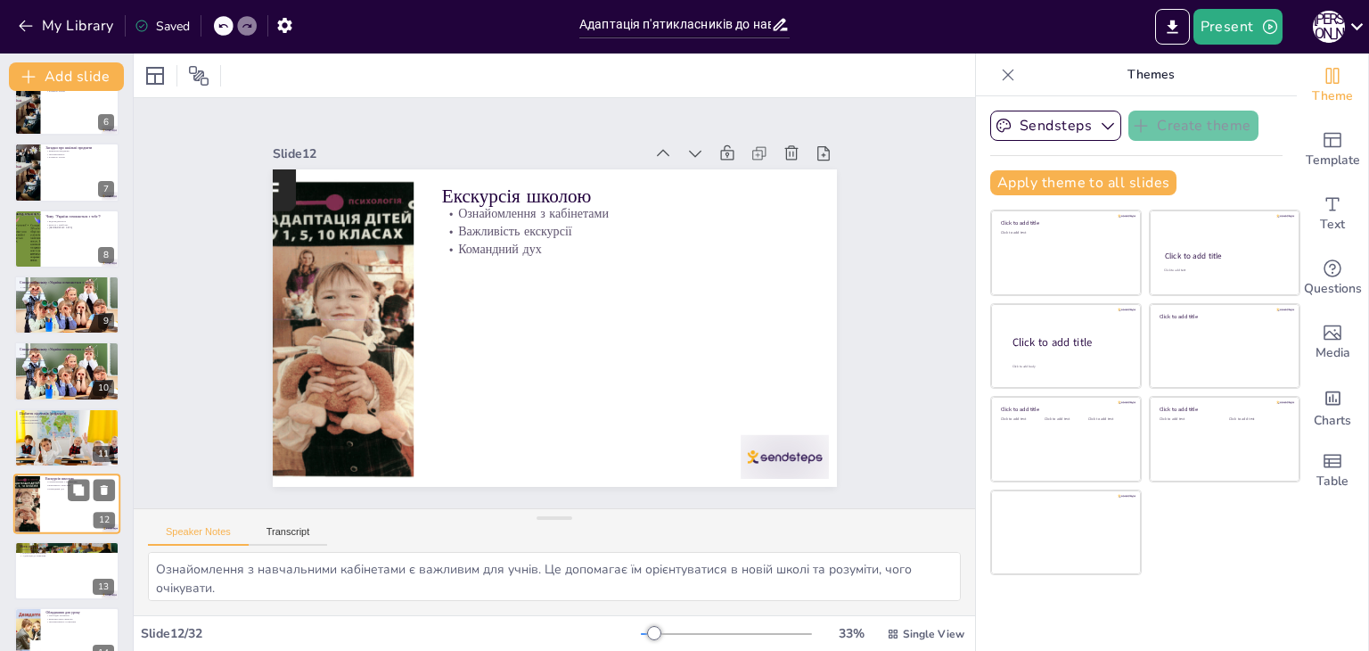
scroll to position [493, 0]
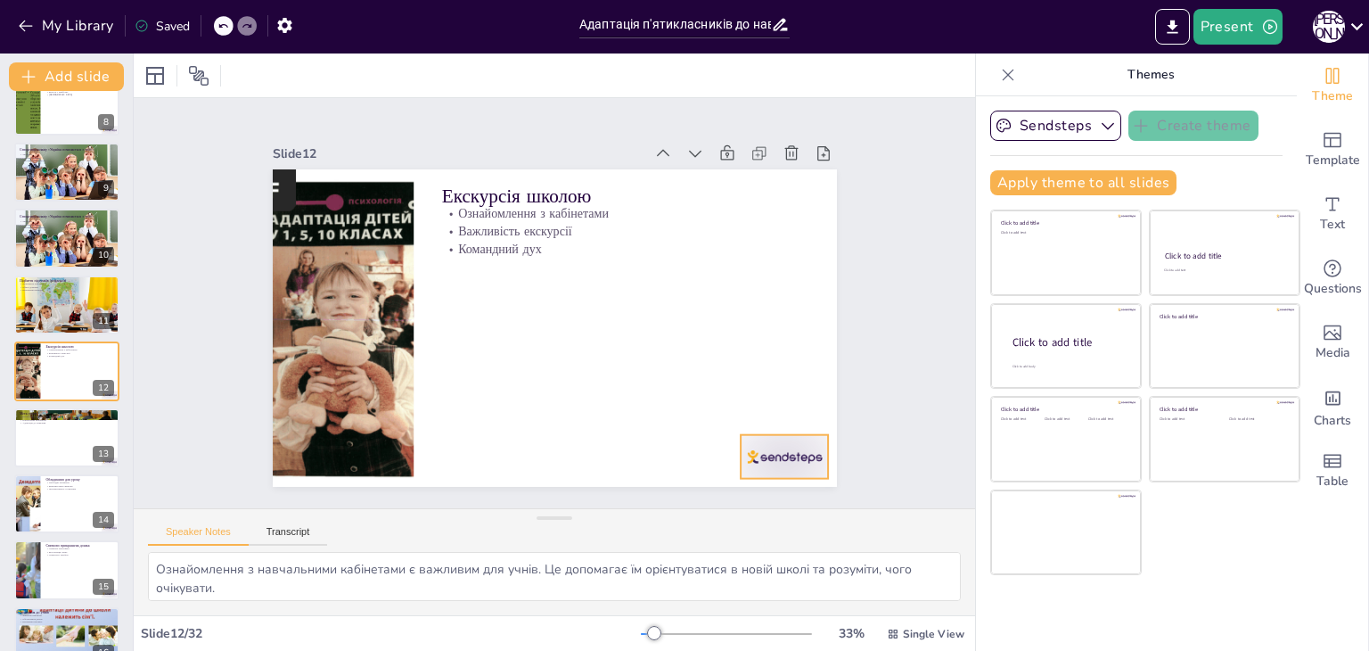
click at [789, 455] on div at bounding box center [785, 457] width 88 height 44
click at [529, 578] on icon at bounding box center [516, 590] width 25 height 25
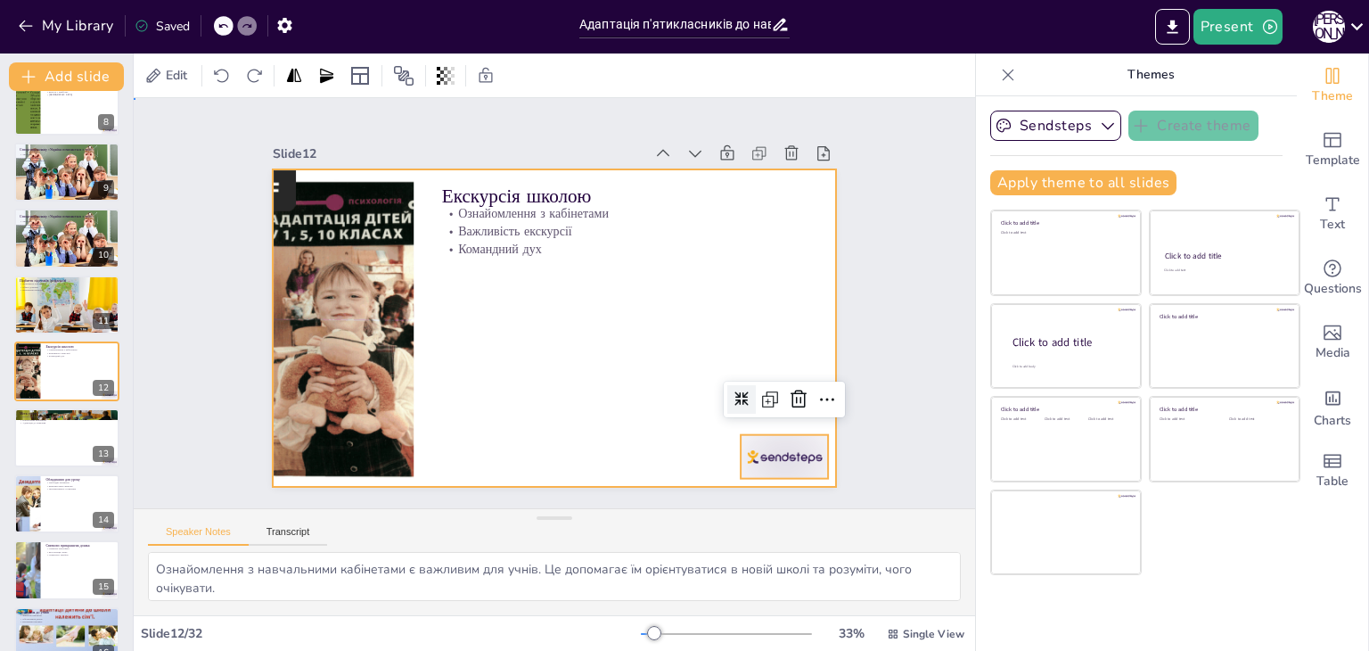
click at [495, 408] on div at bounding box center [552, 328] width 594 height 374
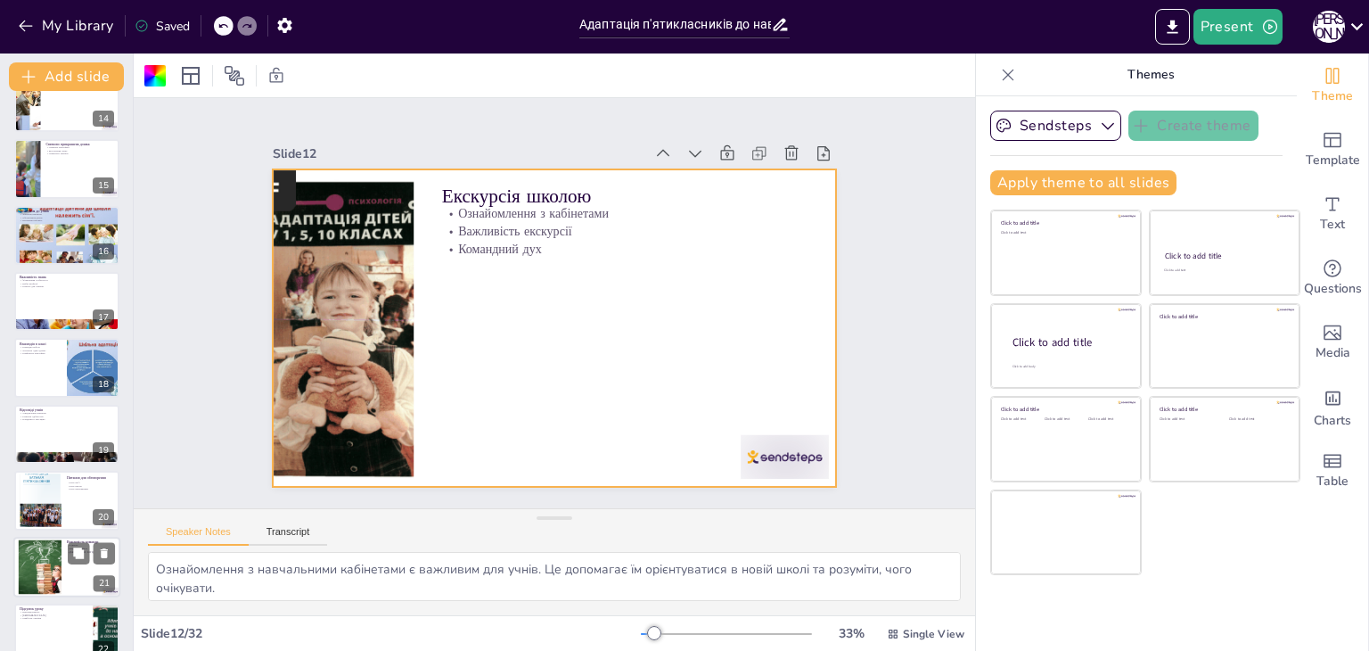
scroll to position [939, 0]
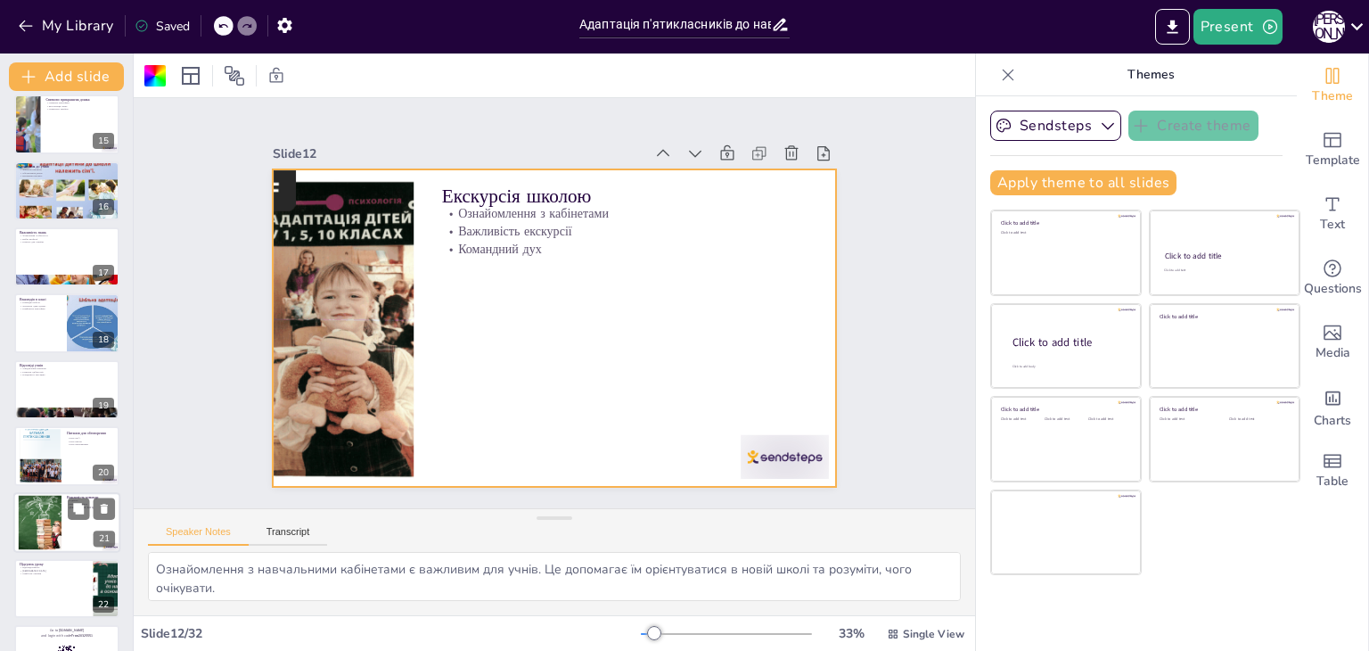
click at [29, 517] on div at bounding box center [39, 522] width 81 height 54
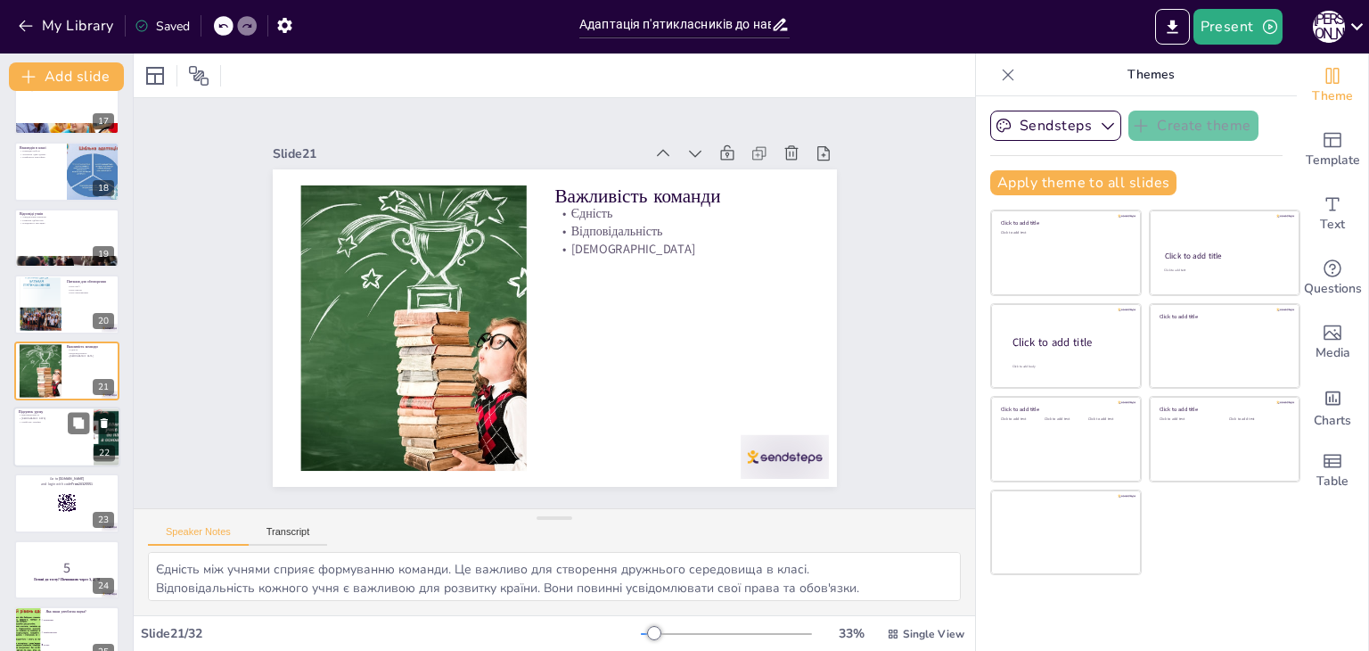
click at [42, 435] on div at bounding box center [66, 436] width 107 height 61
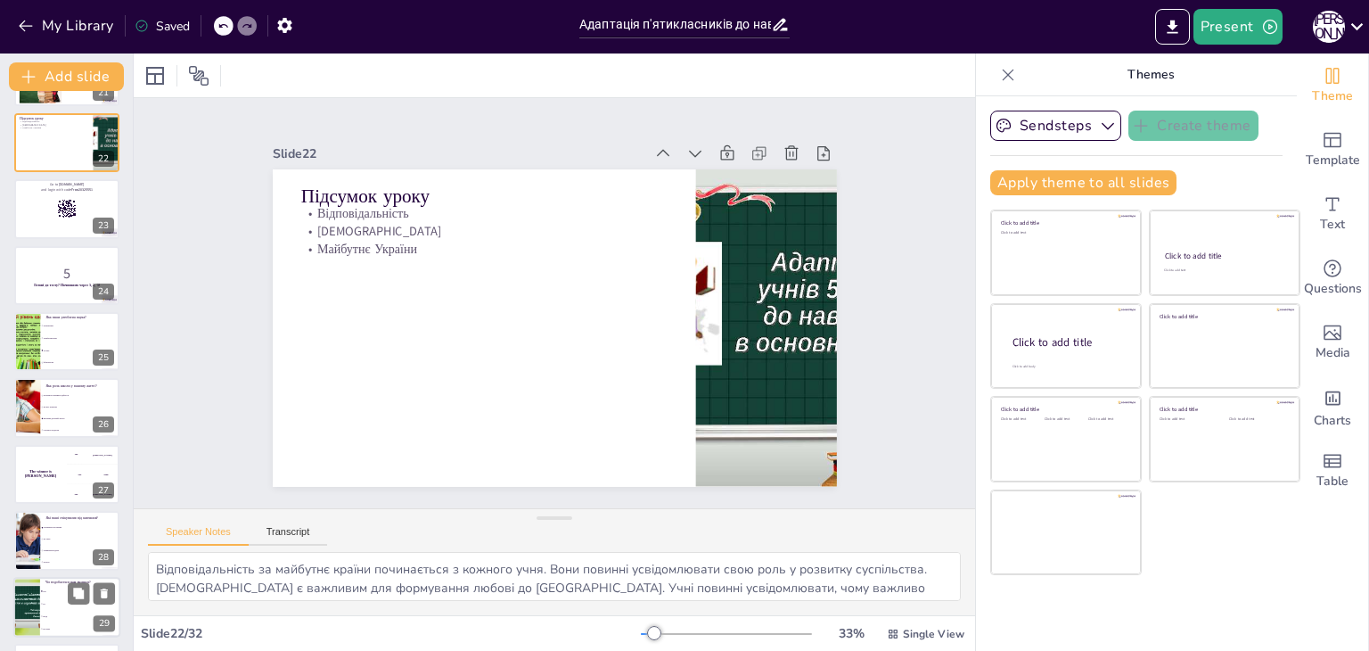
scroll to position [1583, 0]
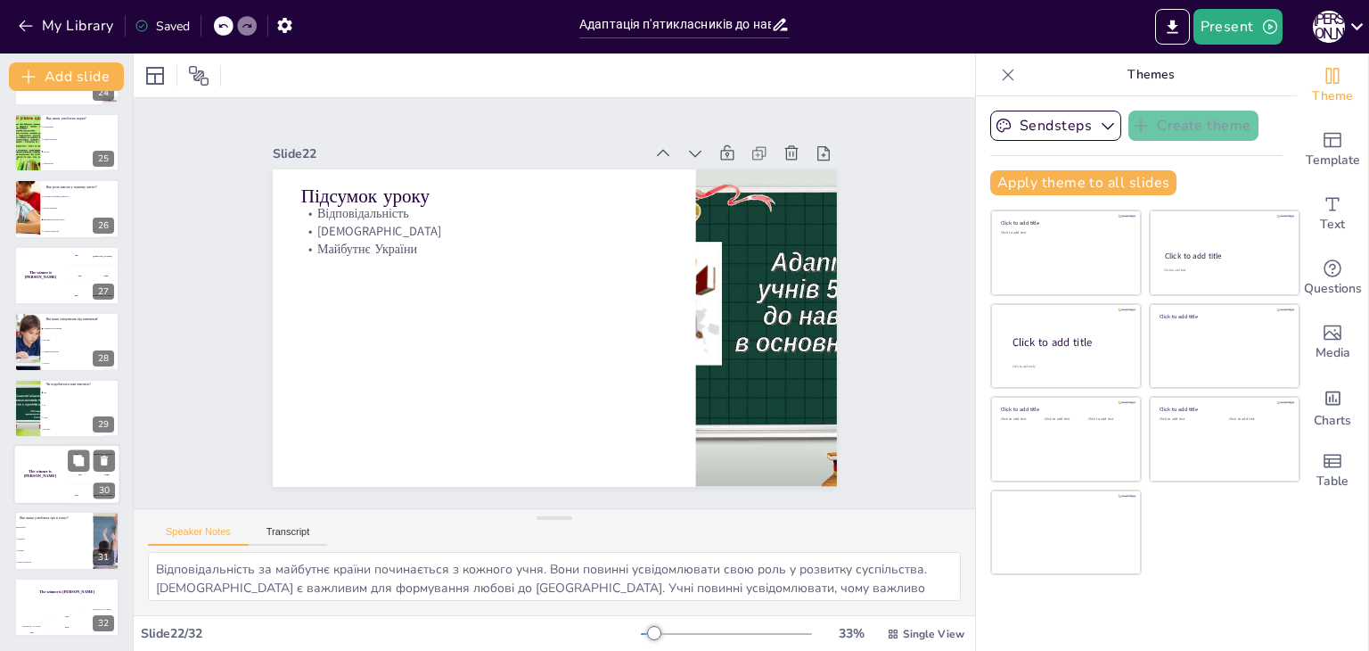
click at [51, 468] on div "The winner is [PERSON_NAME]" at bounding box center [39, 474] width 53 height 61
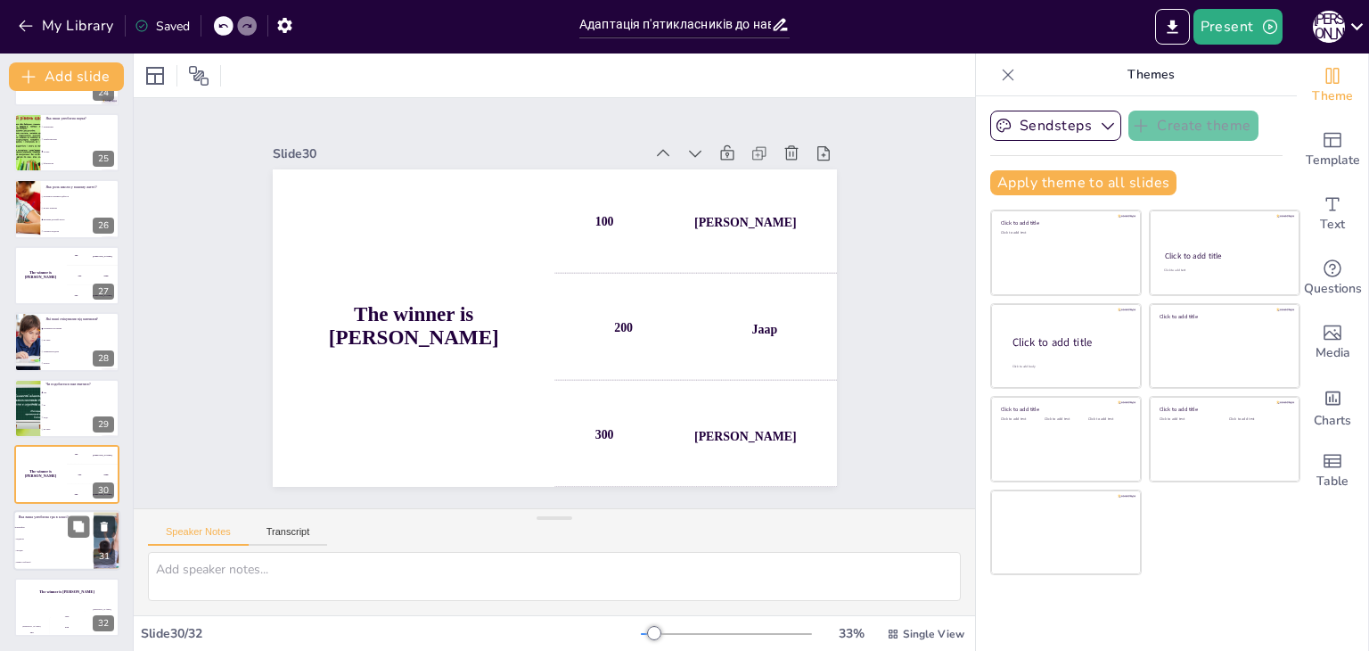
click at [56, 525] on li "Мікрофон" at bounding box center [53, 528] width 80 height 12
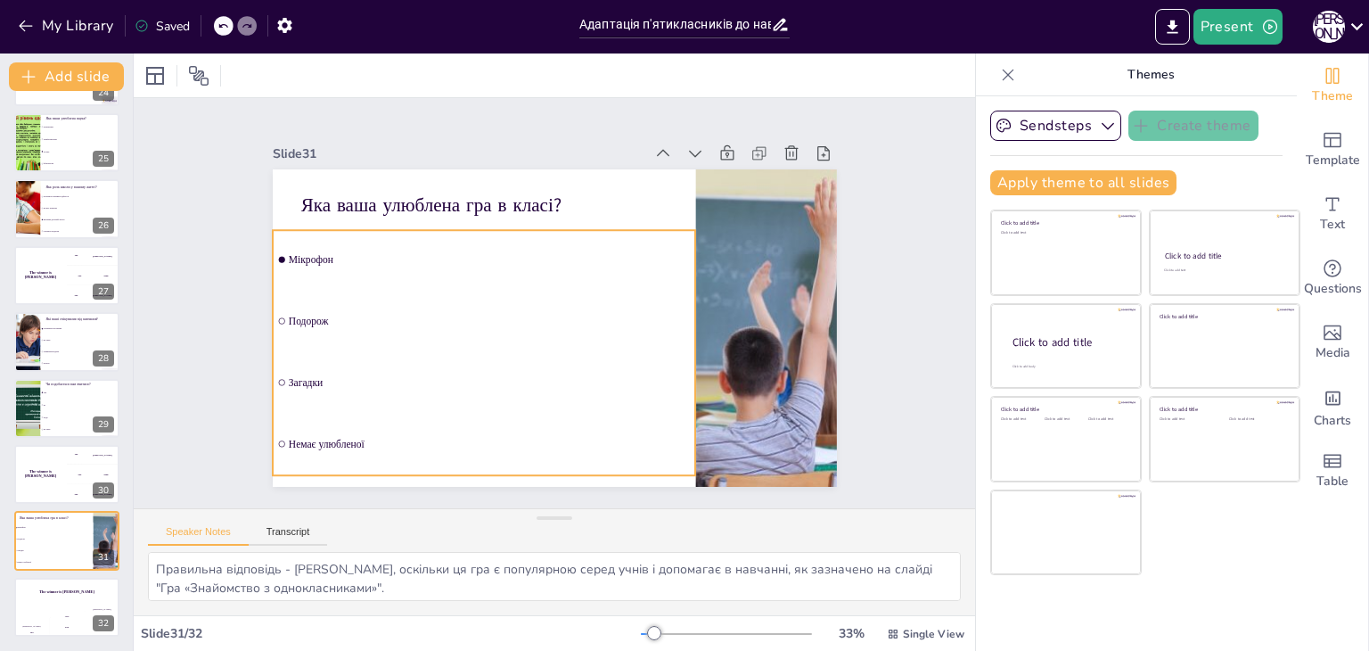
click at [274, 322] on li "Подорож" at bounding box center [482, 313] width 427 height 103
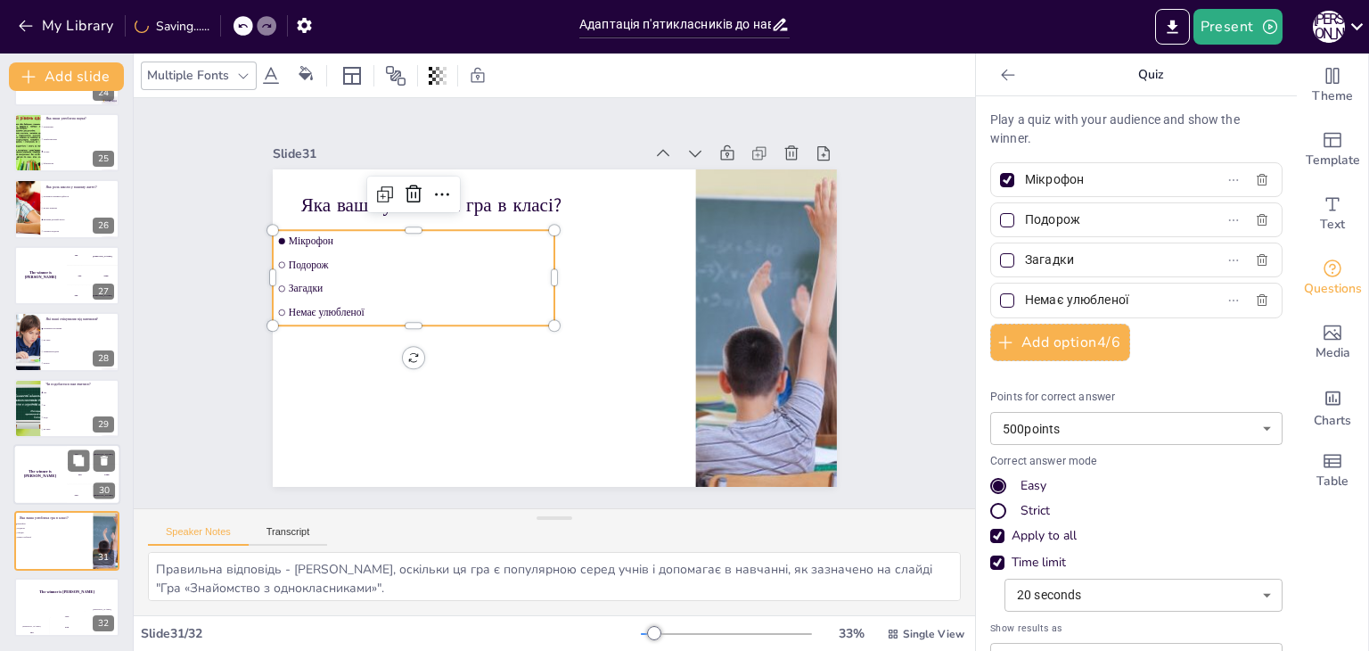
click at [40, 488] on div "The winner is [PERSON_NAME]" at bounding box center [39, 474] width 53 height 61
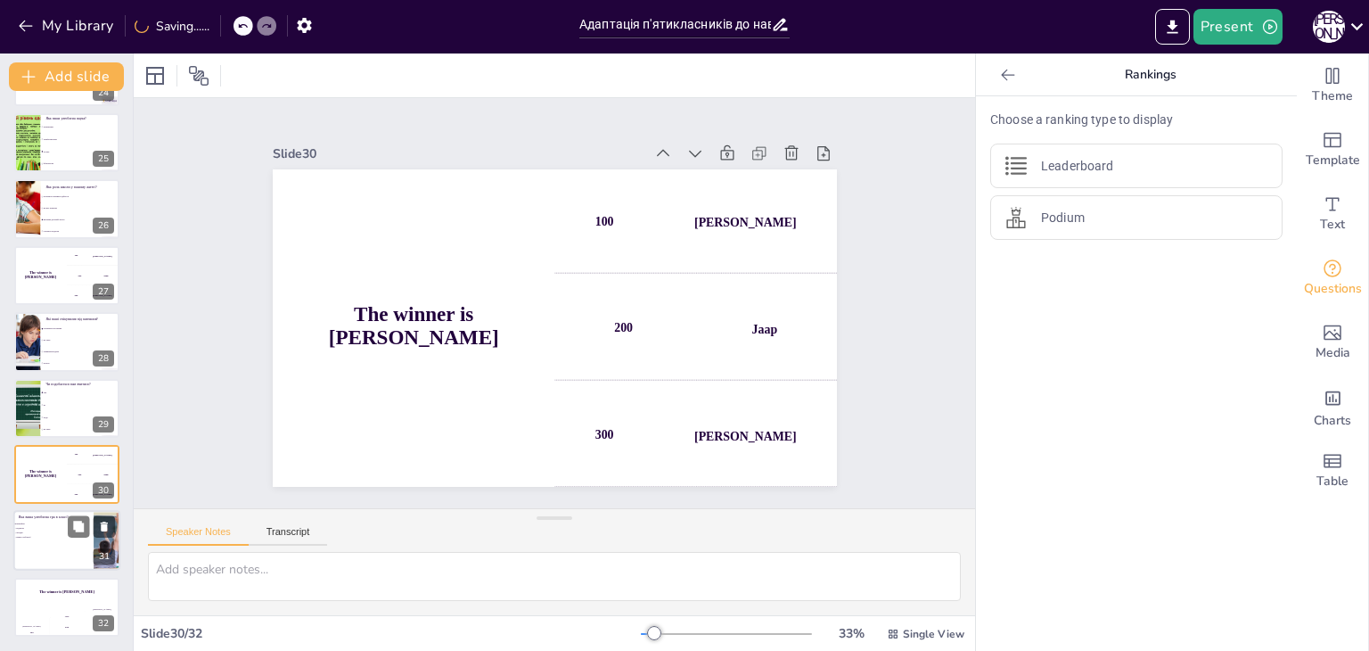
click at [45, 547] on div at bounding box center [66, 541] width 107 height 61
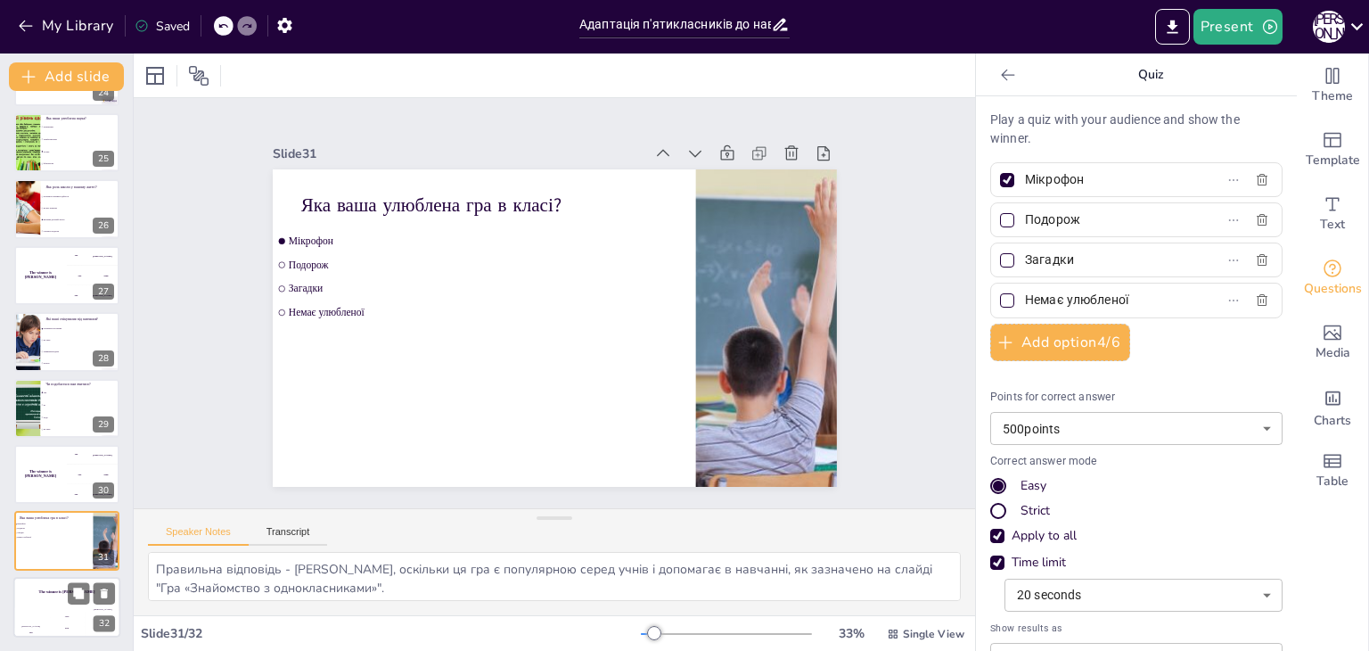
click at [60, 619] on div "200" at bounding box center [67, 627] width 36 height 20
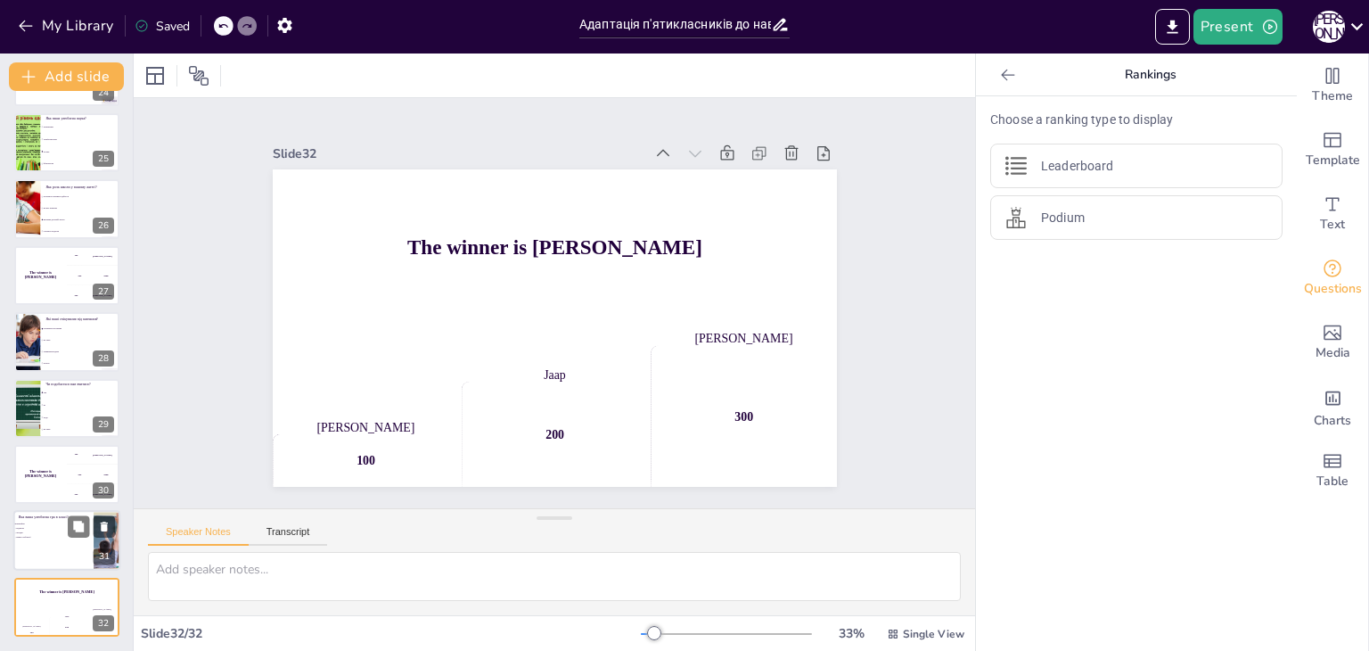
click at [63, 538] on span "Немає улюбленої" at bounding box center [41, 538] width 50 height 3
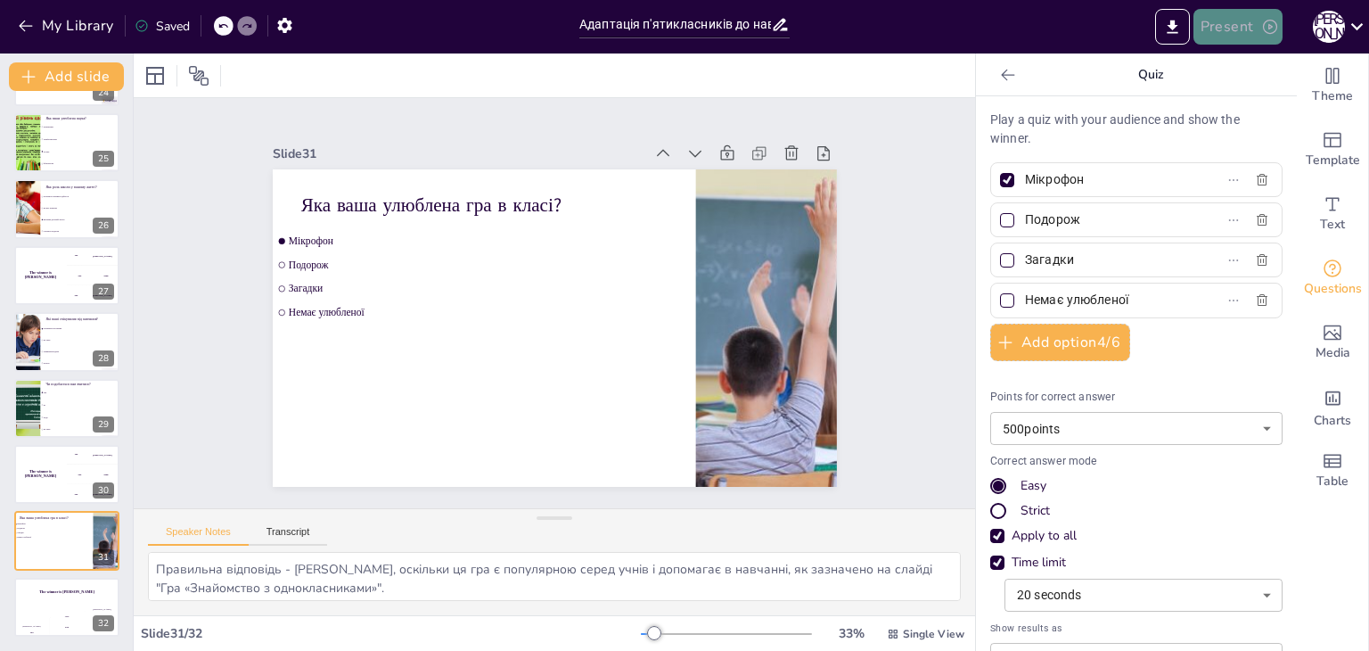
click at [1250, 37] on button "Present" at bounding box center [1237, 27] width 89 height 36
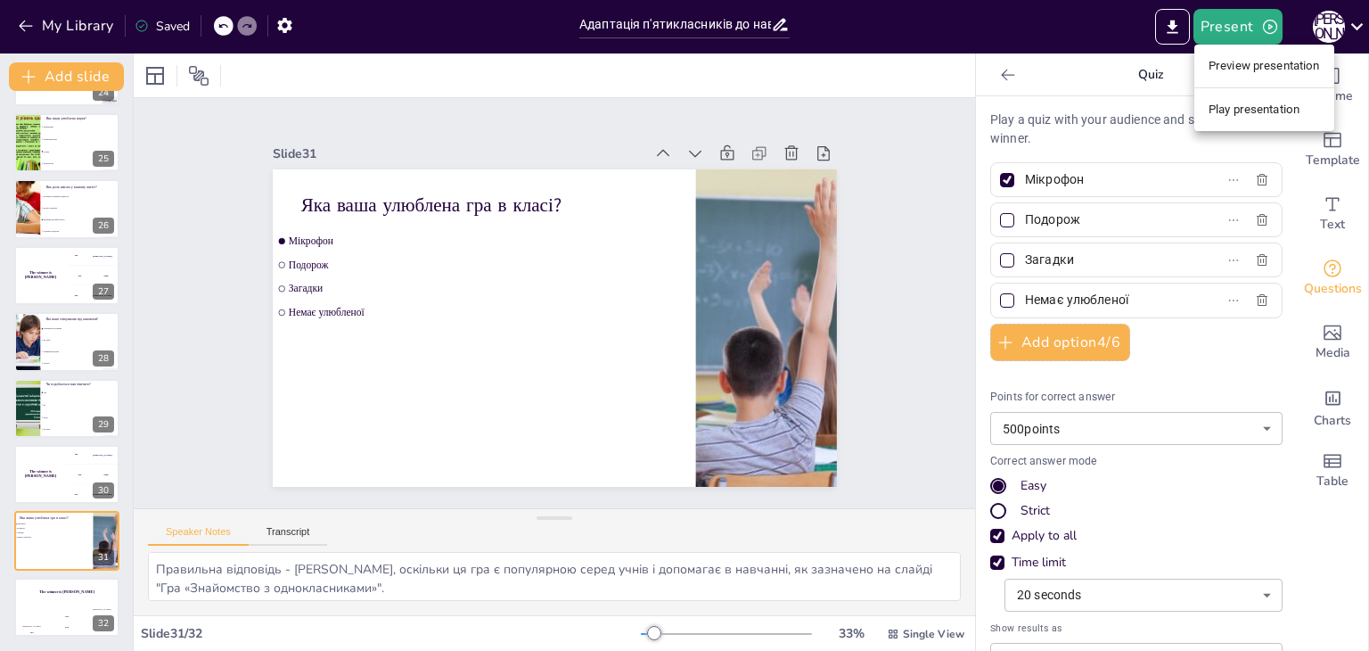
click at [1237, 64] on li "Preview presentation" at bounding box center [1264, 66] width 140 height 29
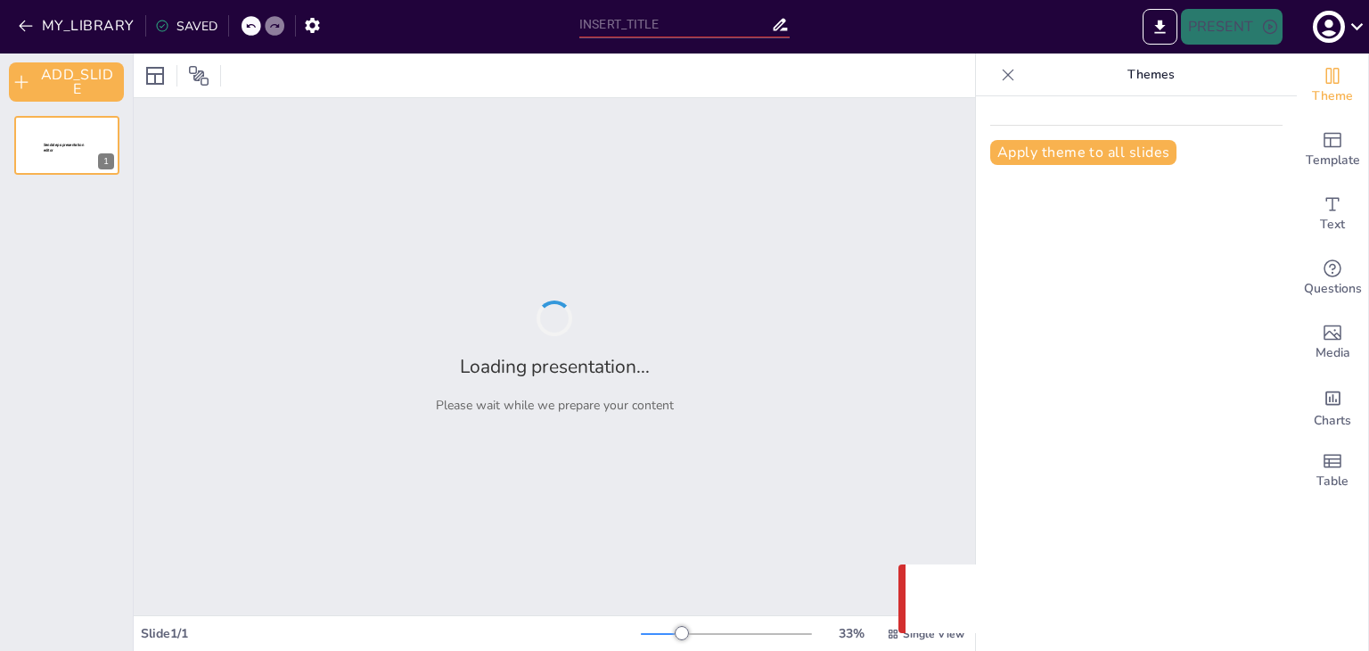
type input "Адаптація п'ятикласників до навчання: Україна починається з тебе"
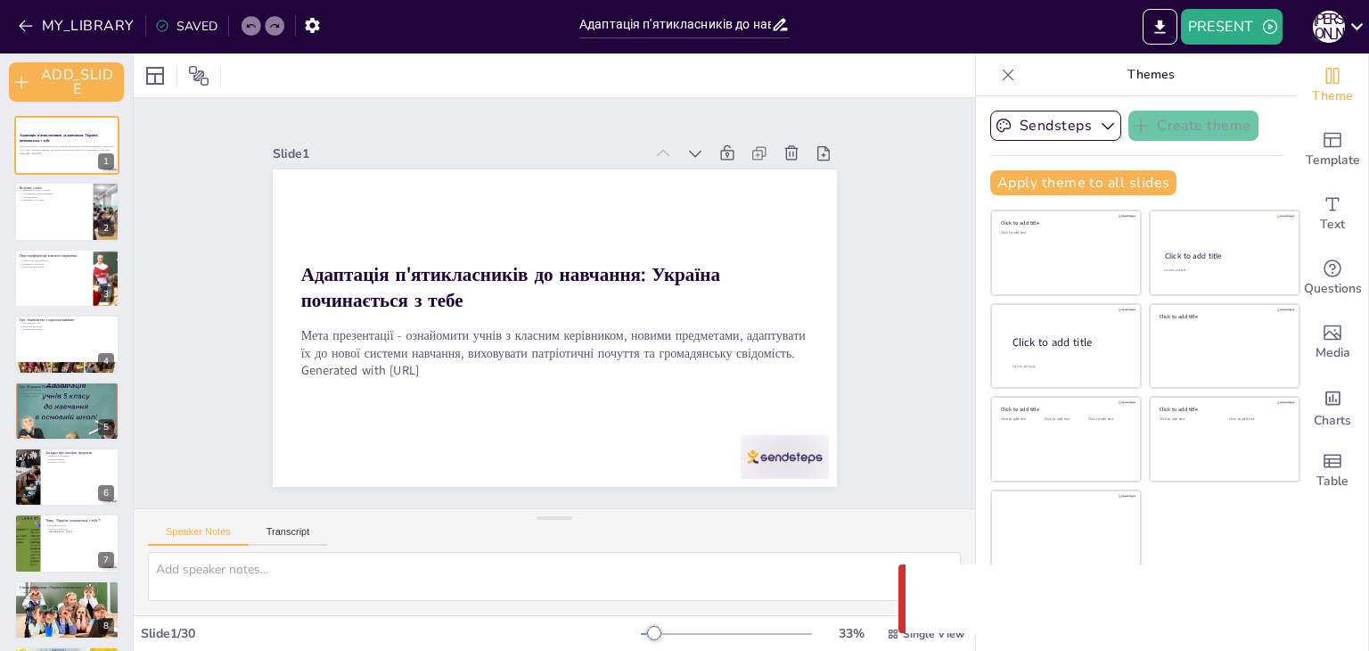
click at [177, 26] on div "SAVED" at bounding box center [186, 26] width 62 height 17
click at [71, 19] on button "MY_LIBRARY" at bounding box center [77, 26] width 128 height 29
